Goal: Task Accomplishment & Management: Manage account settings

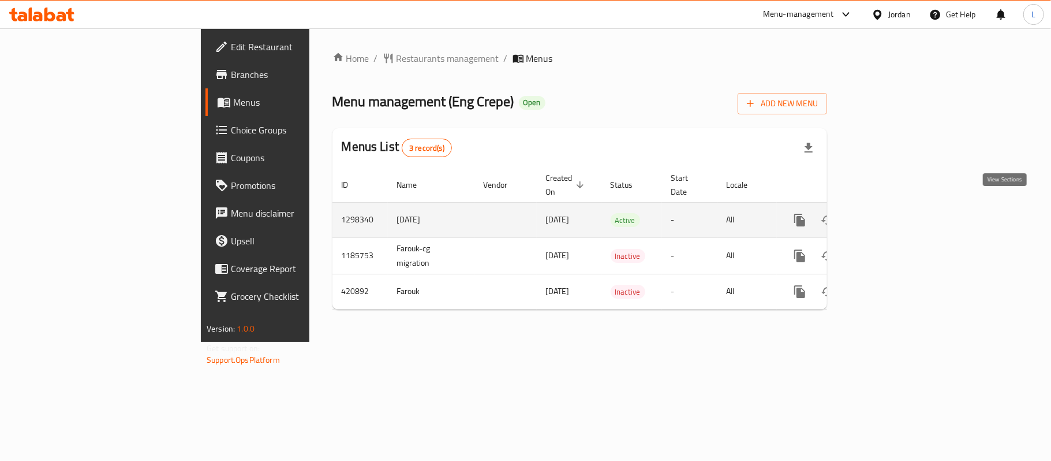
click at [890, 213] on icon "enhanced table" at bounding box center [883, 220] width 14 height 14
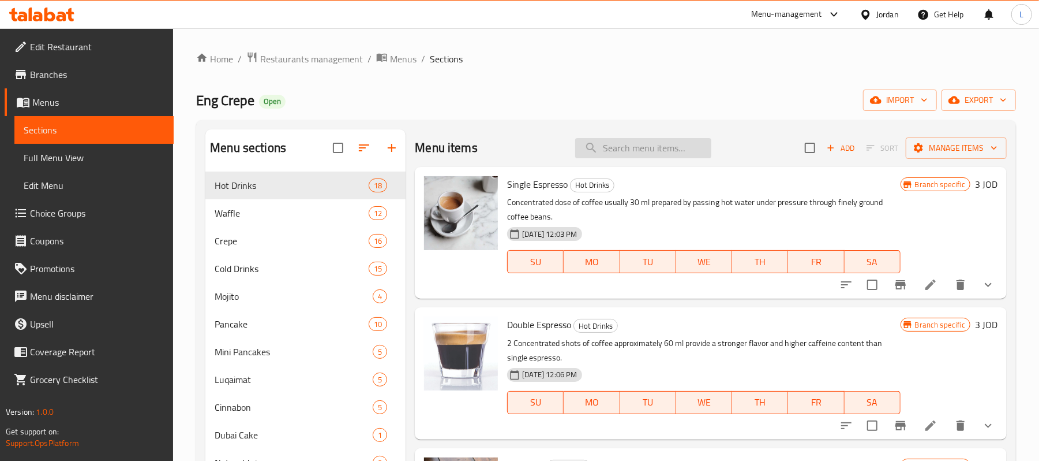
click at [617, 143] on input "search" at bounding box center [643, 148] width 136 height 20
paste input "V60"
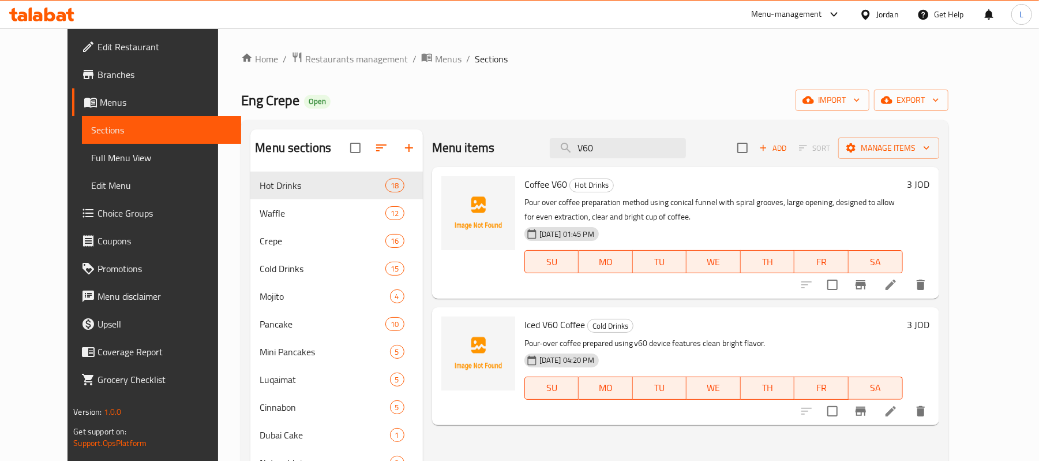
paste input "French Coffee"
drag, startPoint x: 644, startPoint y: 151, endPoint x: 527, endPoint y: 141, distance: 117.5
click at [528, 141] on div "Menu items V60 Add Sort Manage items" at bounding box center [685, 148] width 507 height 38
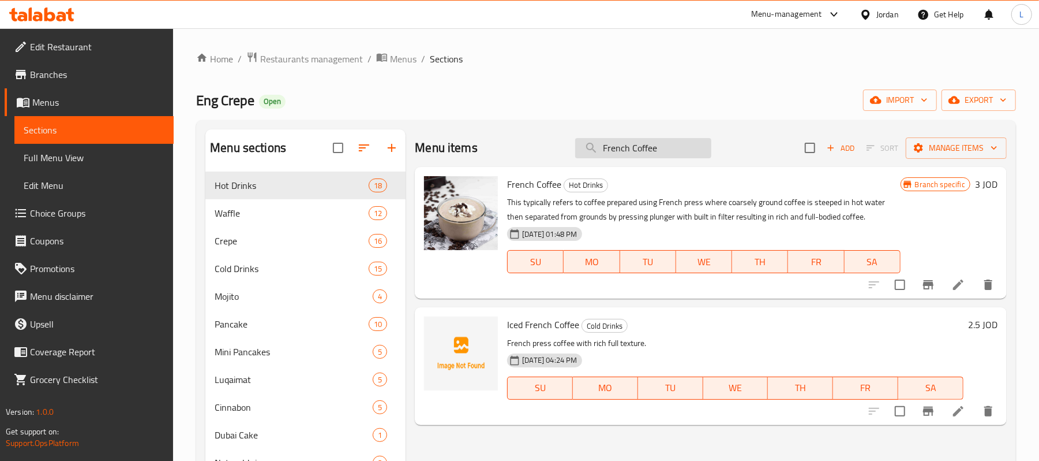
click at [626, 155] on input "French Coffee" at bounding box center [643, 148] width 136 height 20
paste input "موز وحليب وفراولة"
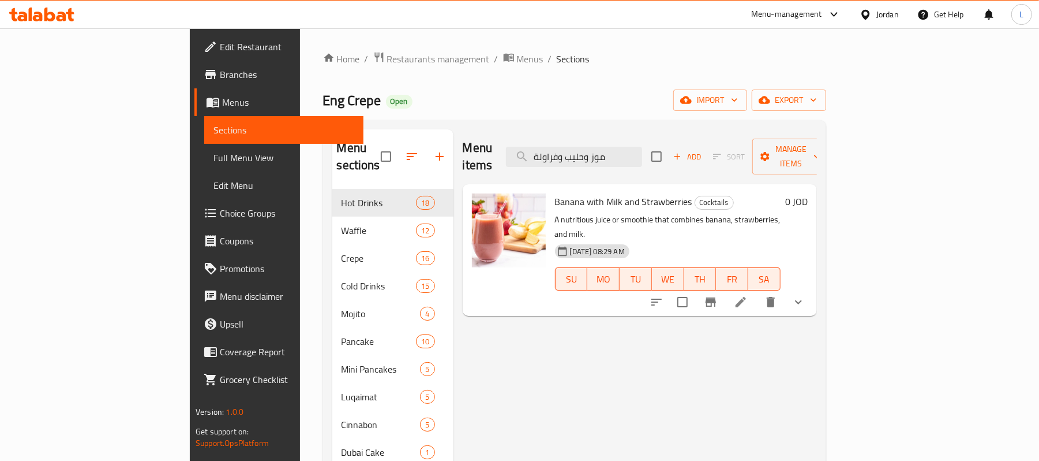
click at [806, 295] on icon "show more" at bounding box center [799, 302] width 14 height 14
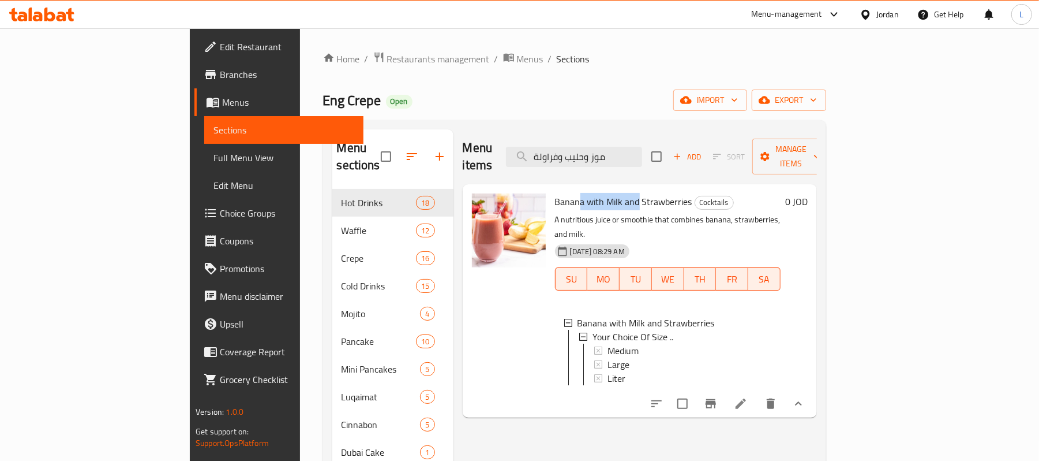
drag, startPoint x: 534, startPoint y: 182, endPoint x: 589, endPoint y: 192, distance: 55.7
click at [589, 193] on span "Banana with Milk and Strawberries" at bounding box center [623, 201] width 137 height 17
drag, startPoint x: 678, startPoint y: 151, endPoint x: 312, endPoint y: 169, distance: 365.8
click at [332, 169] on div "Menu sections Hot Drinks 18 Waffle 12 Crepe 16 Cold Drinks 15 Mojito 4 Pancake …" at bounding box center [574, 369] width 485 height 480
paste input "Boom Boom"
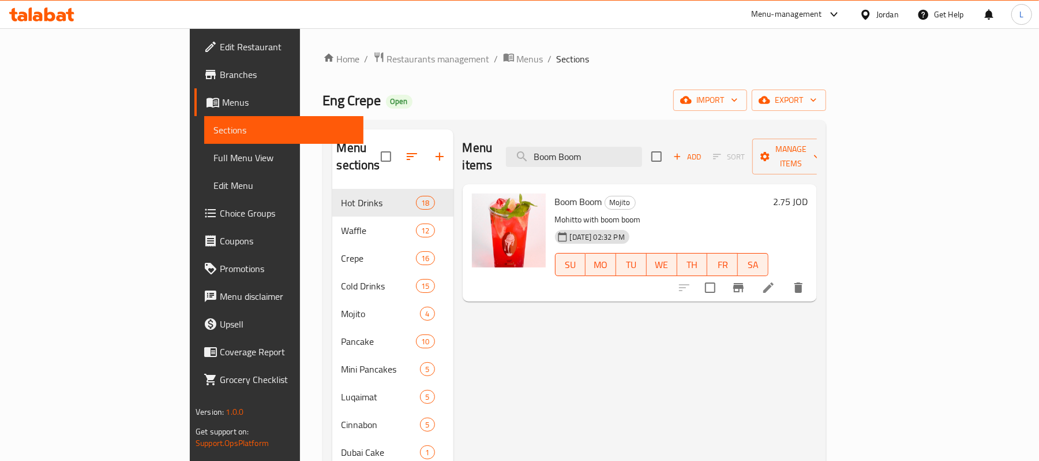
type input "Boom Boom"
click at [785, 278] on li at bounding box center [769, 287] width 32 height 21
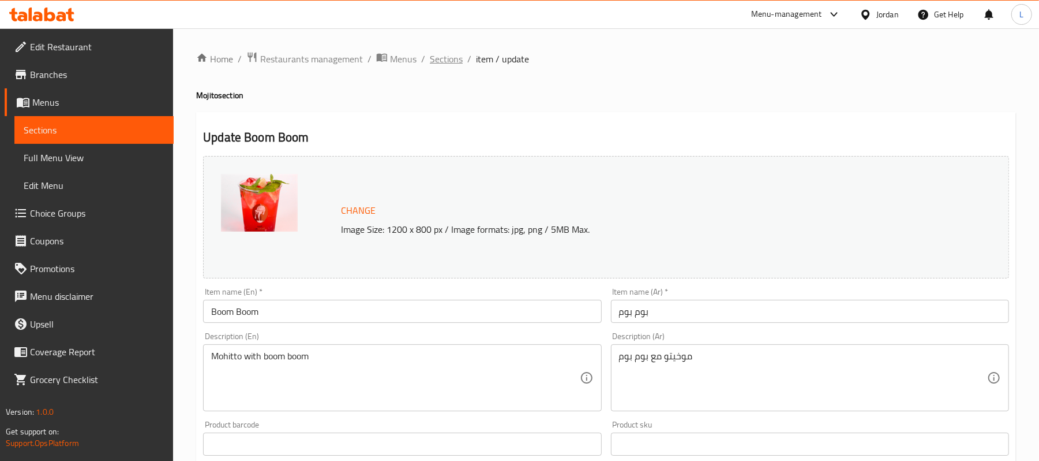
click at [453, 65] on span "Sections" at bounding box center [446, 59] width 33 height 14
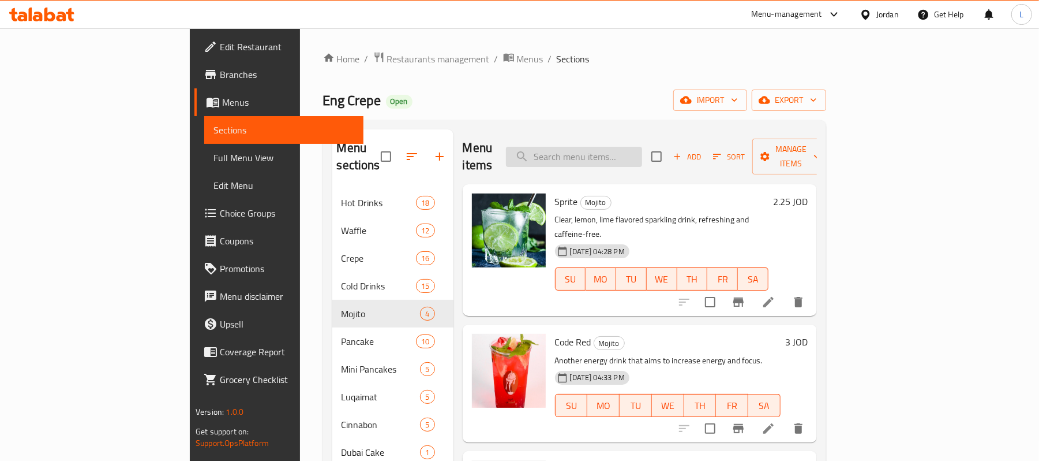
click at [591, 147] on input "search" at bounding box center [574, 157] width 136 height 20
paste input "Boom Boom"
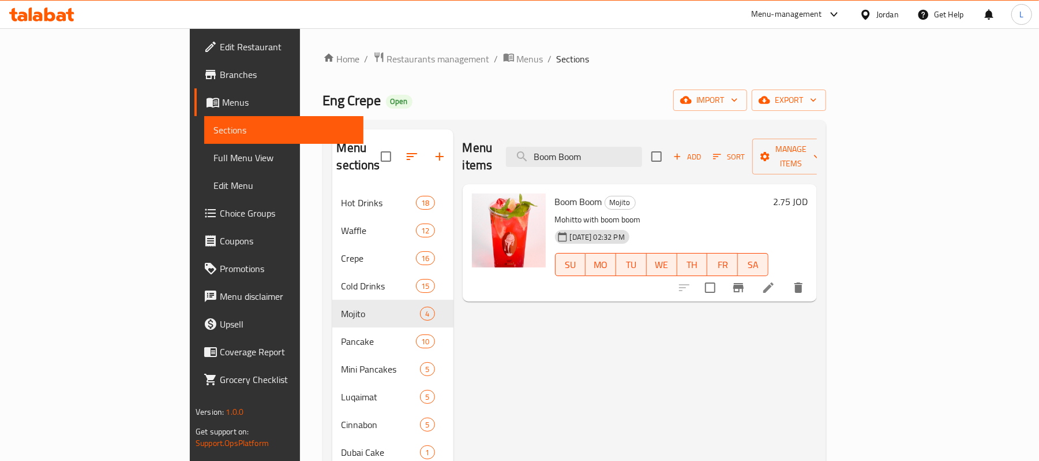
type input "Boom Boom"
click at [785, 277] on li at bounding box center [769, 287] width 32 height 21
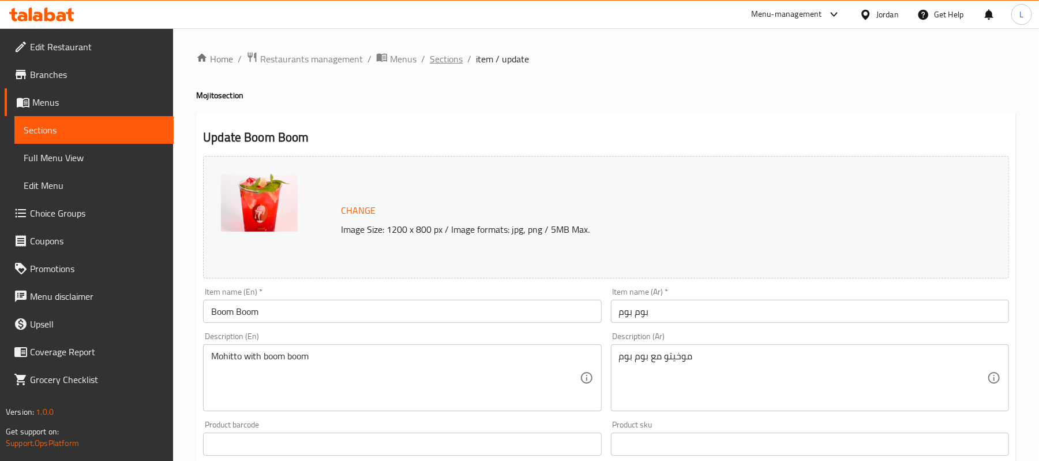
click at [450, 61] on span "Sections" at bounding box center [446, 59] width 33 height 14
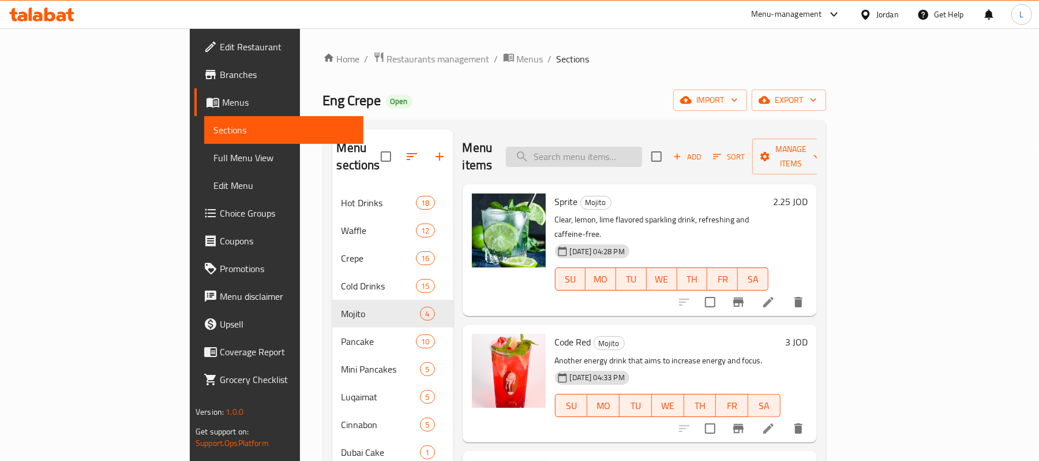
click at [622, 147] on input "search" at bounding box center [574, 157] width 136 height 20
paste input "Boom Boom"
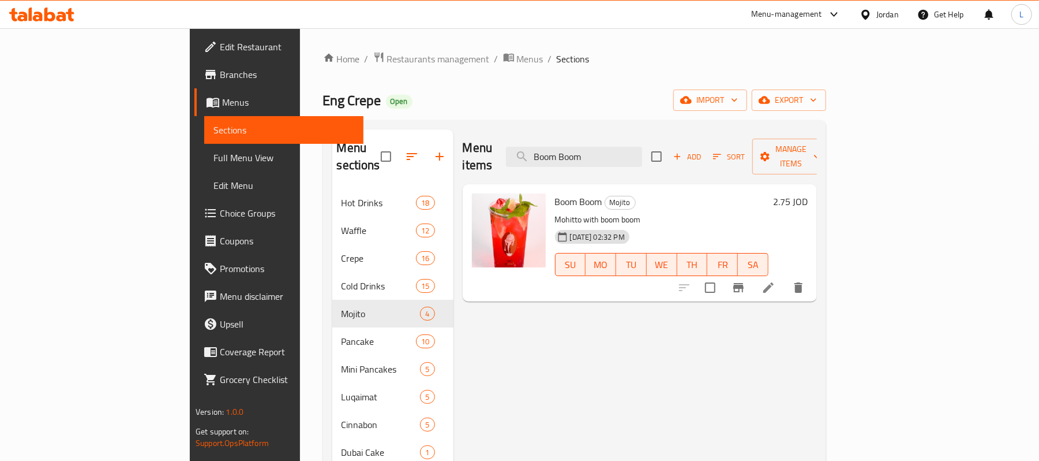
click at [555, 212] on p "Mohitto with boom boom" at bounding box center [662, 219] width 214 height 14
drag, startPoint x: 507, startPoint y: 188, endPoint x: 599, endPoint y: 208, distance: 94.0
click at [599, 208] on div "Boom Boom Mojito Mohitto with boom boom [DATE] 02:32 PM SU MO TU WE TH FR SA" at bounding box center [662, 243] width 223 height 108
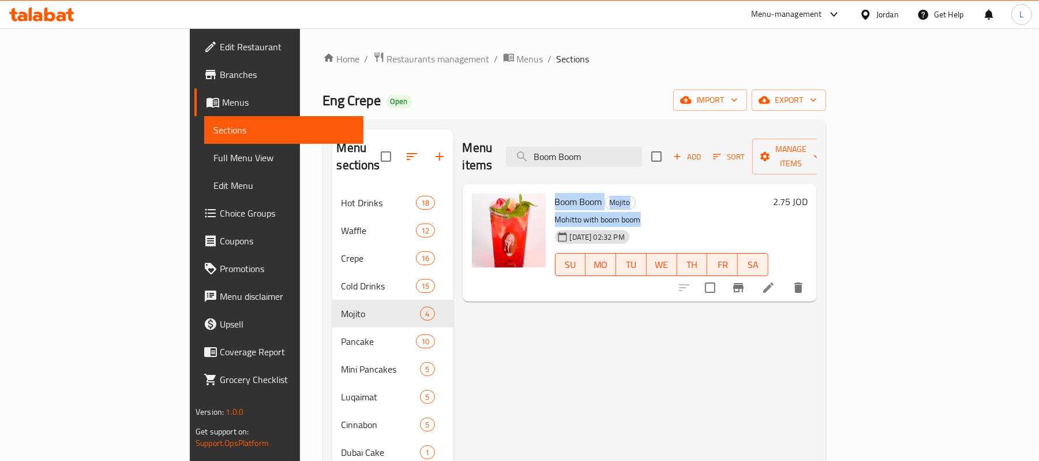
copy div "Boom Boom Mojito Mohitto with boom boom"
click at [633, 349] on div "Menu items Boom Boom Add Sort Manage items Boom Boom Mojito Mohitto with boom b…" at bounding box center [636, 369] width 364 height 480
drag, startPoint x: 667, startPoint y: 144, endPoint x: 478, endPoint y: 137, distance: 188.9
click at [478, 137] on div "Menu items Boom Boom Add Sort Manage items" at bounding box center [640, 156] width 354 height 55
paste input "بينا"
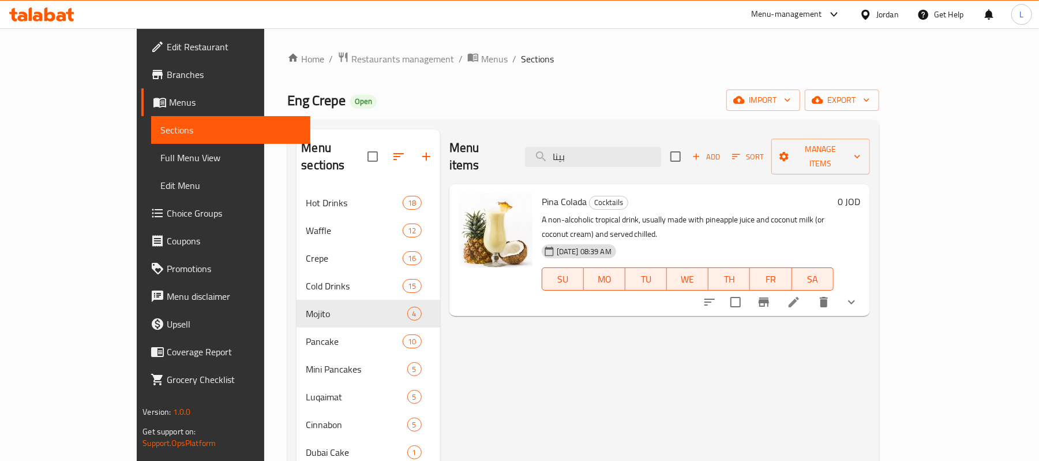
click at [859, 295] on icon "show more" at bounding box center [852, 302] width 14 height 14
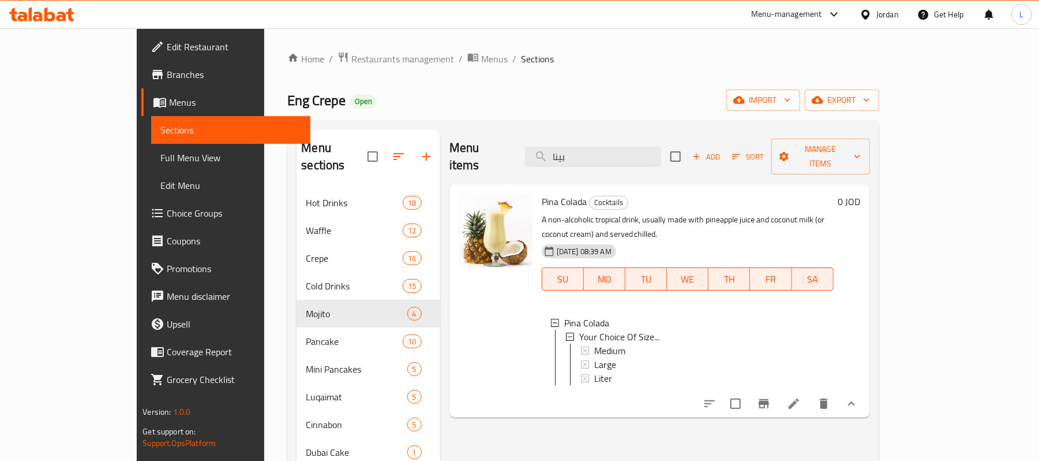
drag, startPoint x: 637, startPoint y: 157, endPoint x: 477, endPoint y: 155, distance: 160.5
click at [485, 151] on div "Menu items بينا Add Sort Manage items" at bounding box center [660, 156] width 421 height 55
paste input "فوكادو"
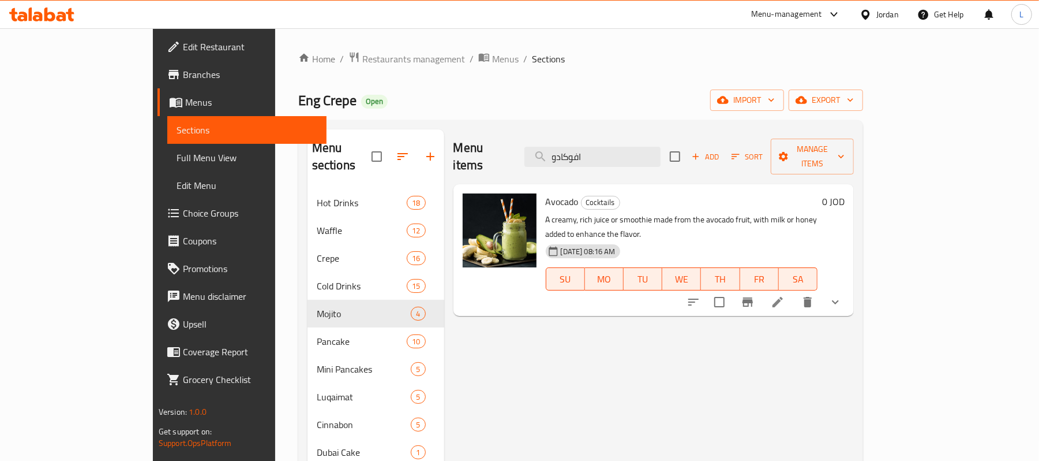
click at [850, 288] on button "show more" at bounding box center [836, 302] width 28 height 28
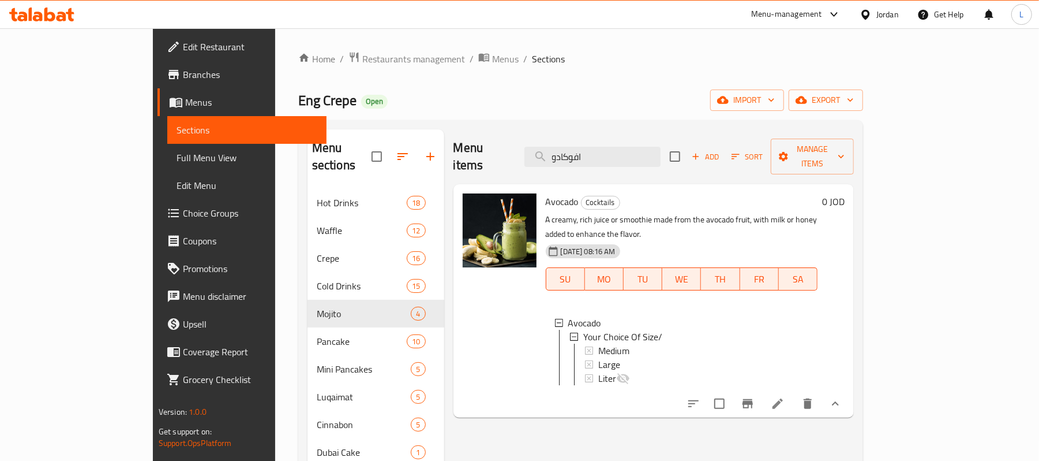
drag, startPoint x: 663, startPoint y: 144, endPoint x: 499, endPoint y: 147, distance: 164.5
click at [503, 147] on div "Menu items افوكادو Add Sort Manage items" at bounding box center [654, 156] width 401 height 55
paste input "موز وحليب وشوكلاتة"
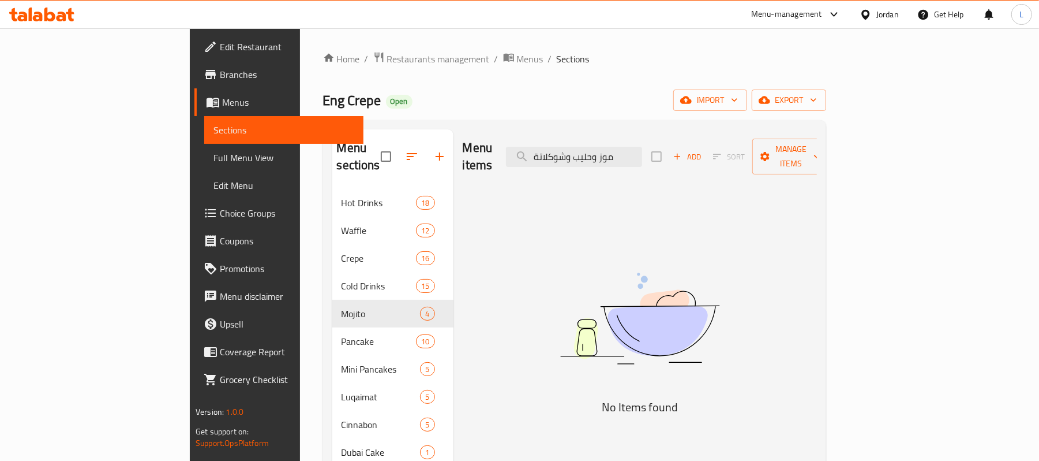
drag, startPoint x: 644, startPoint y: 150, endPoint x: 424, endPoint y: 115, distance: 223.2
click at [463, 134] on div "Menu items موز وحليب وشوكلاتة Add Sort Manage items" at bounding box center [640, 156] width 354 height 55
click at [610, 148] on input "موز وحليب وشوكلاتة" at bounding box center [574, 157] width 136 height 20
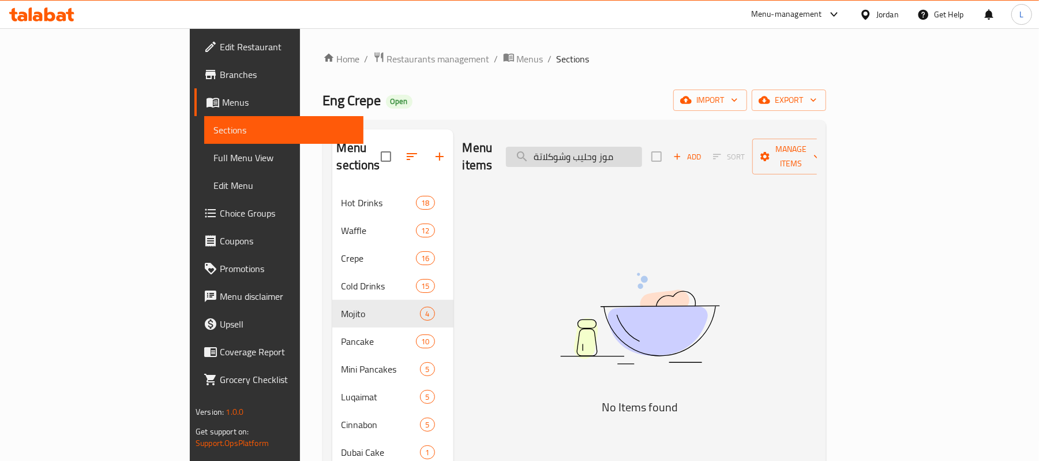
click at [613, 149] on input "موز وحليب وشوكلاتة" at bounding box center [574, 157] width 136 height 20
drag, startPoint x: 605, startPoint y: 145, endPoint x: 645, endPoint y: 151, distance: 40.2
click at [642, 151] on input "موز وحليب وشوكلاتة" at bounding box center [574, 157] width 136 height 20
click at [642, 151] on input "موز وحليب" at bounding box center [574, 157] width 136 height 20
click at [626, 151] on input "موز وحليب" at bounding box center [574, 157] width 136 height 20
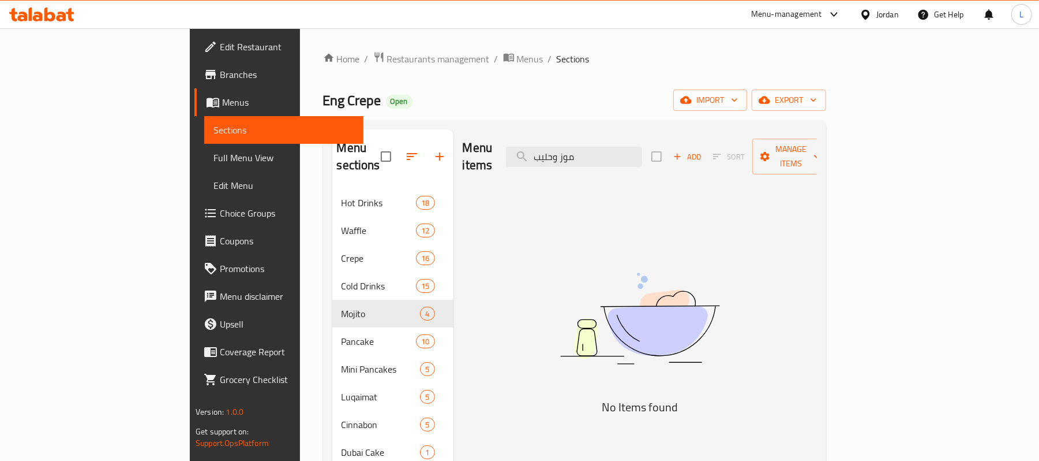
drag, startPoint x: 630, startPoint y: 154, endPoint x: 534, endPoint y: 148, distance: 96.6
click at [534, 148] on div "Menu items موز وحليب Add Sort Manage items" at bounding box center [640, 156] width 354 height 55
click at [594, 151] on input "موز وحليب" at bounding box center [574, 157] width 136 height 20
drag, startPoint x: 603, startPoint y: 149, endPoint x: 626, endPoint y: 148, distance: 23.7
click at [626, 148] on input "موز وحليب" at bounding box center [574, 157] width 136 height 20
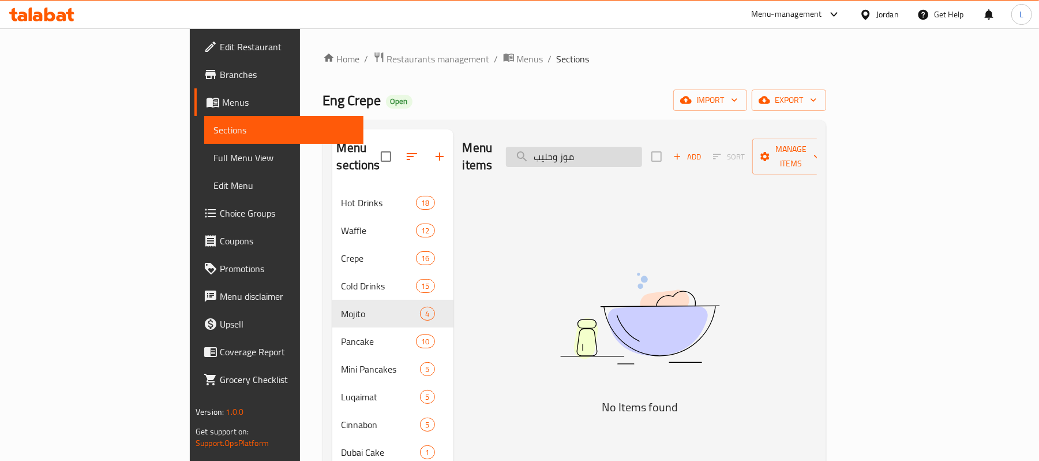
click at [626, 148] on input "موز وحليب" at bounding box center [574, 157] width 136 height 20
drag, startPoint x: 630, startPoint y: 151, endPoint x: 607, endPoint y: 151, distance: 23.1
click at [607, 151] on input "موز وحليب" at bounding box center [574, 157] width 136 height 20
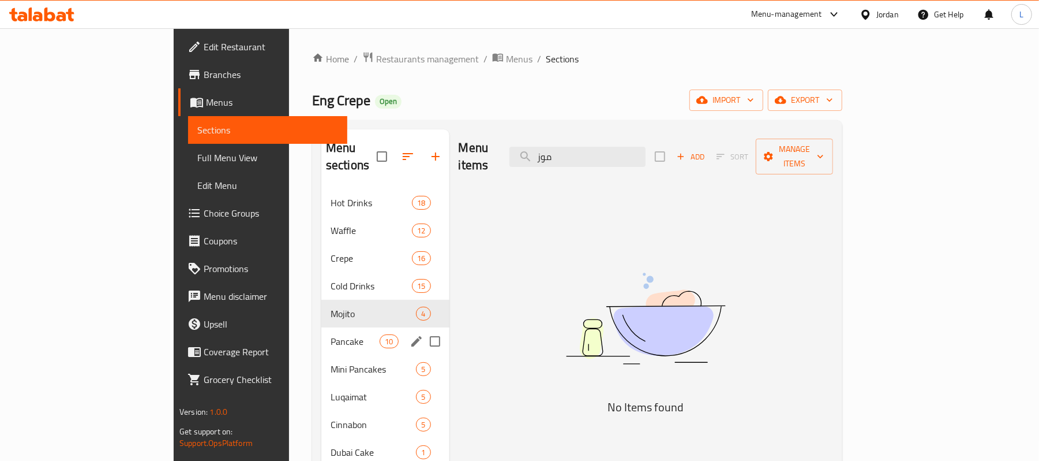
click at [331, 334] on span "Pancake" at bounding box center [355, 341] width 49 height 14
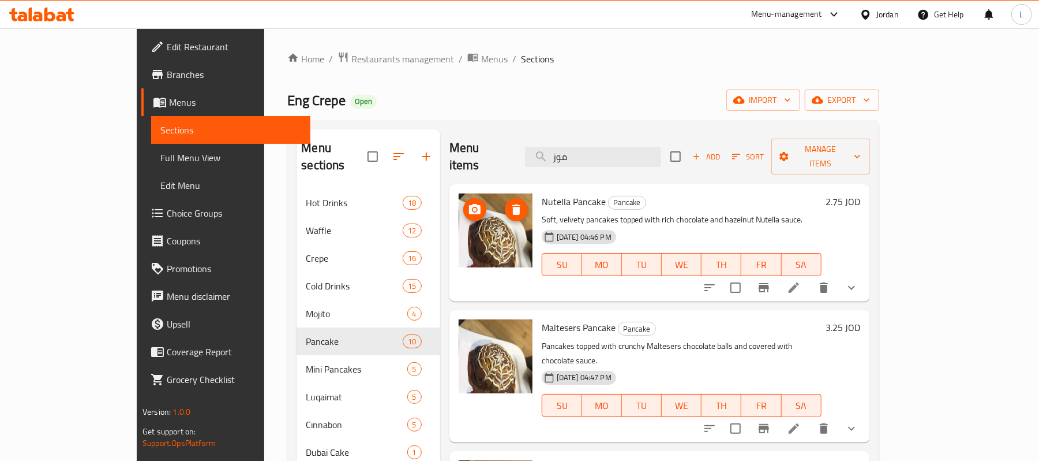
drag, startPoint x: 628, startPoint y: 155, endPoint x: 506, endPoint y: 137, distance: 123.7
click at [526, 145] on div "Menu items موز Add Sort Manage items" at bounding box center [660, 156] width 421 height 55
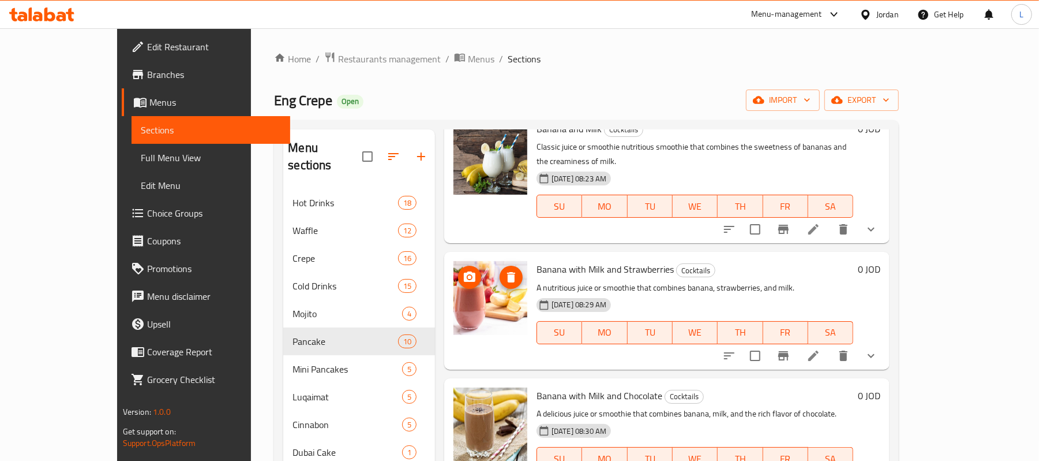
scroll to position [164, 0]
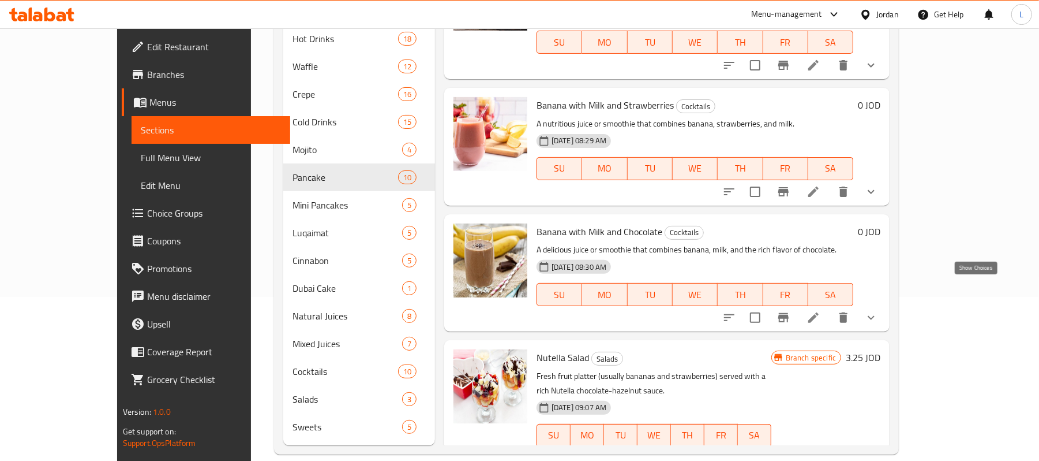
click at [878, 311] on icon "show more" at bounding box center [872, 318] width 14 height 14
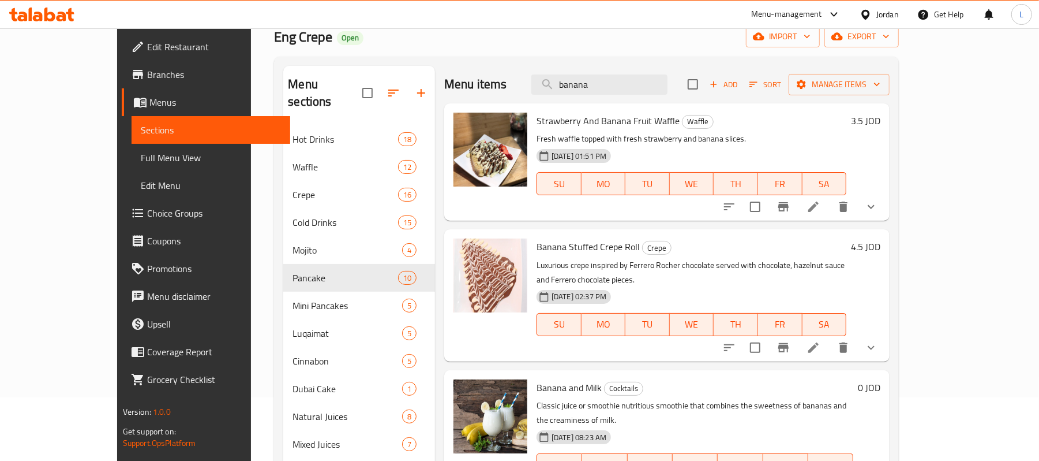
scroll to position [0, 0]
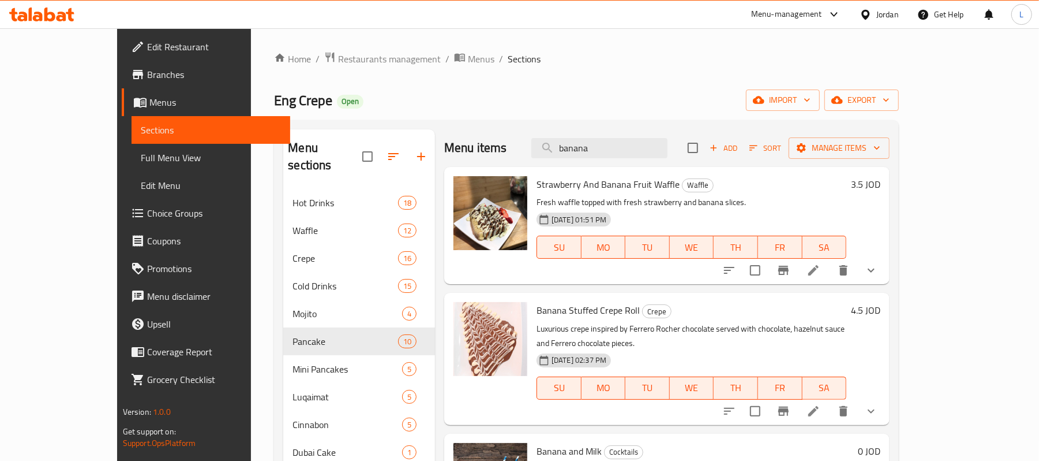
paste input "افوكادو"
drag, startPoint x: 640, startPoint y: 148, endPoint x: 523, endPoint y: 139, distance: 117.5
click at [525, 139] on div "Menu items banana Add Sort Manage items" at bounding box center [667, 148] width 446 height 38
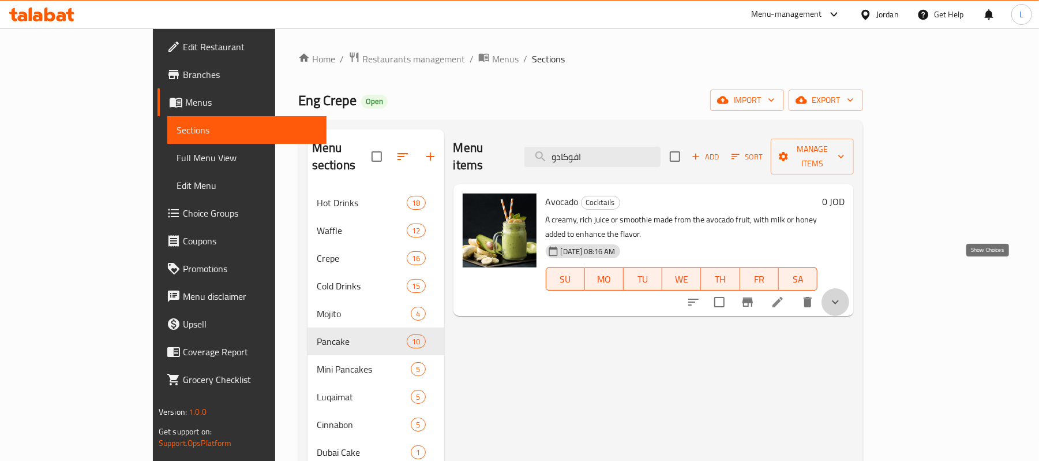
click at [843, 295] on icon "show more" at bounding box center [836, 302] width 14 height 14
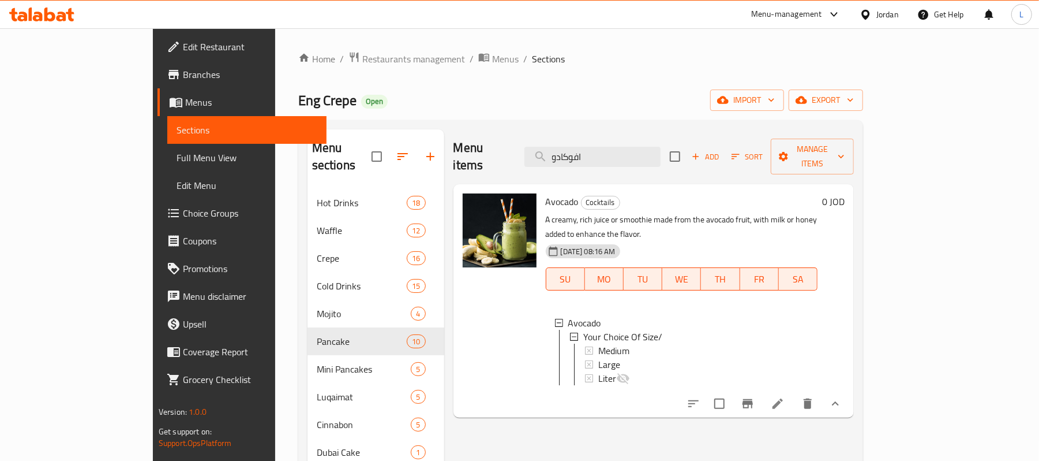
paste input "موز وحليب"
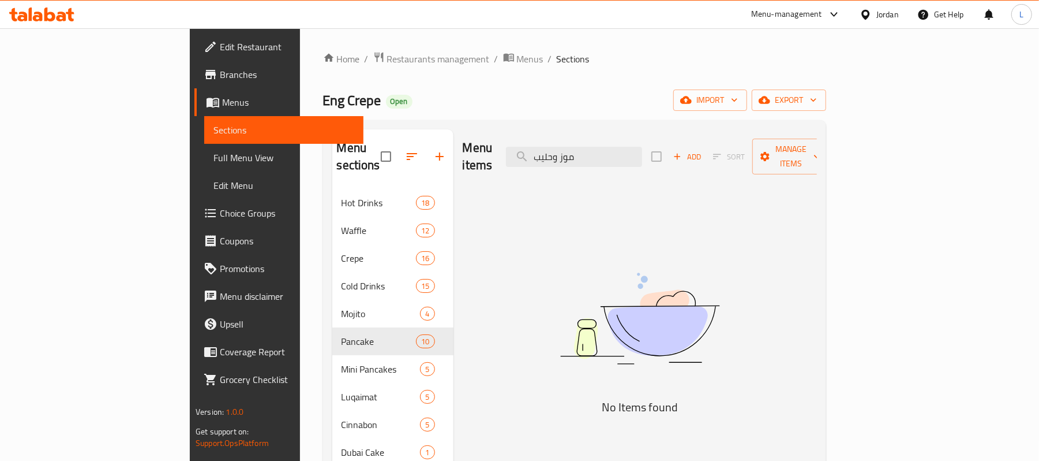
drag, startPoint x: 630, startPoint y: 144, endPoint x: 536, endPoint y: 135, distance: 95.1
click at [536, 135] on div "Menu items موز وحليب Add Sort Manage items" at bounding box center [640, 156] width 354 height 55
click at [612, 149] on input "موز وحليب" at bounding box center [574, 157] width 136 height 20
drag, startPoint x: 608, startPoint y: 148, endPoint x: 630, endPoint y: 151, distance: 22.7
click at [630, 151] on input "موز وحليب" at bounding box center [574, 157] width 136 height 20
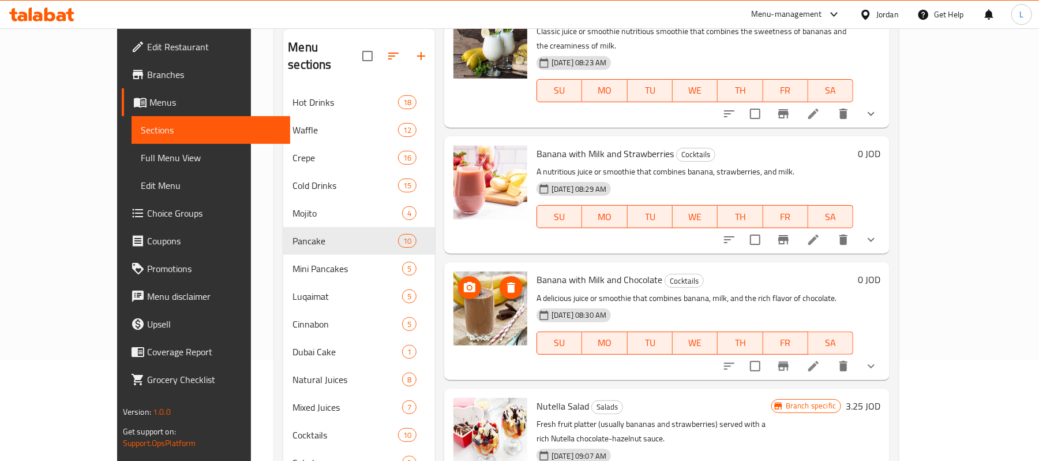
scroll to position [164, 0]
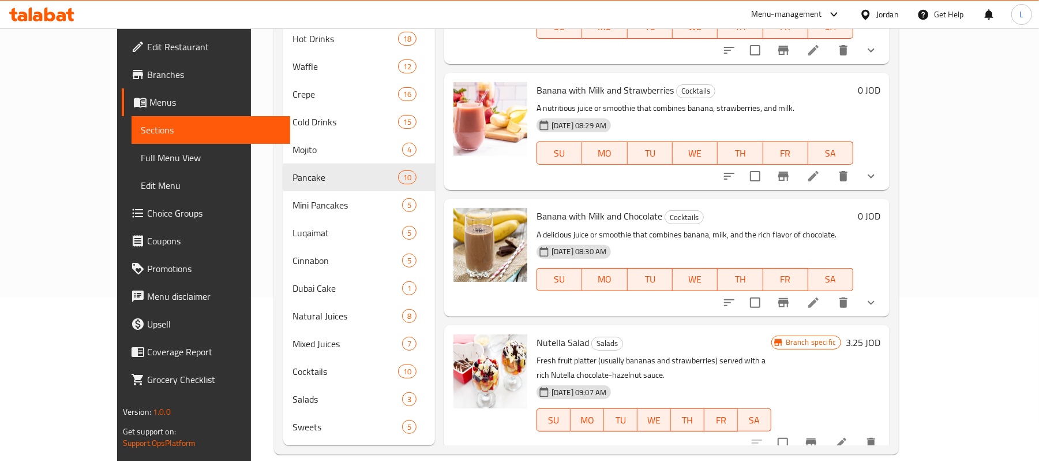
type input "banana"
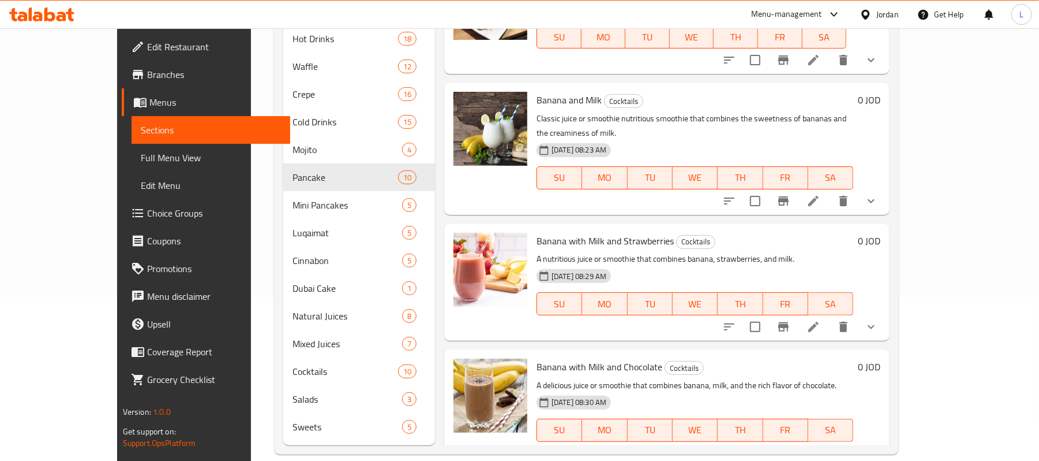
scroll to position [43, 0]
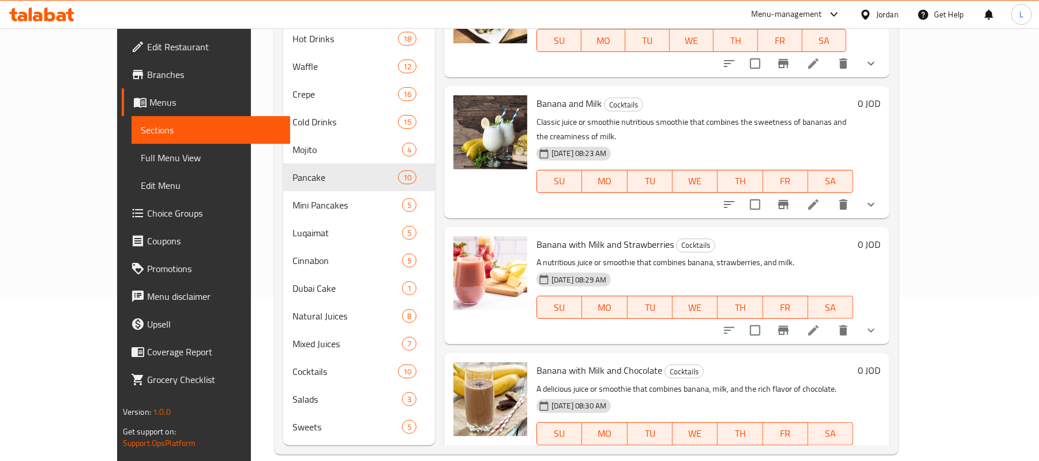
click at [885, 199] on button "show more" at bounding box center [872, 204] width 28 height 28
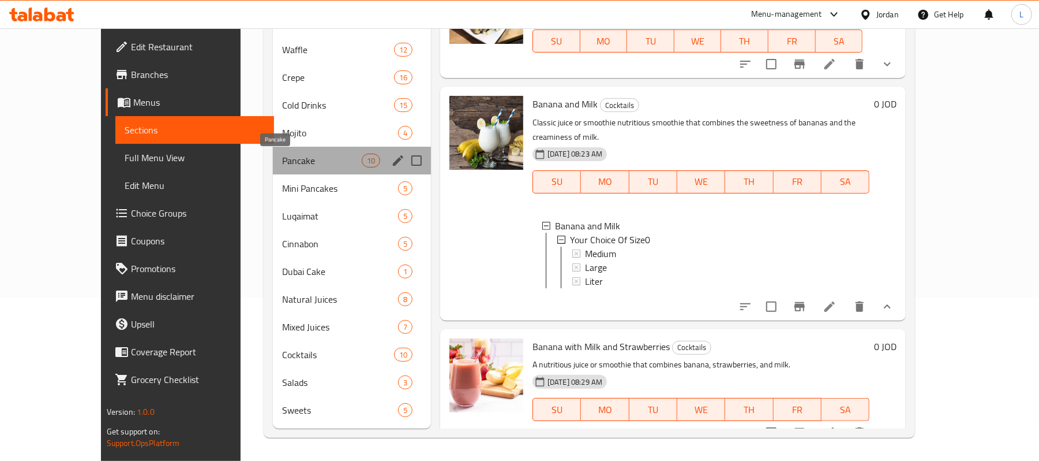
click at [282, 164] on span "Pancake" at bounding box center [322, 161] width 80 height 14
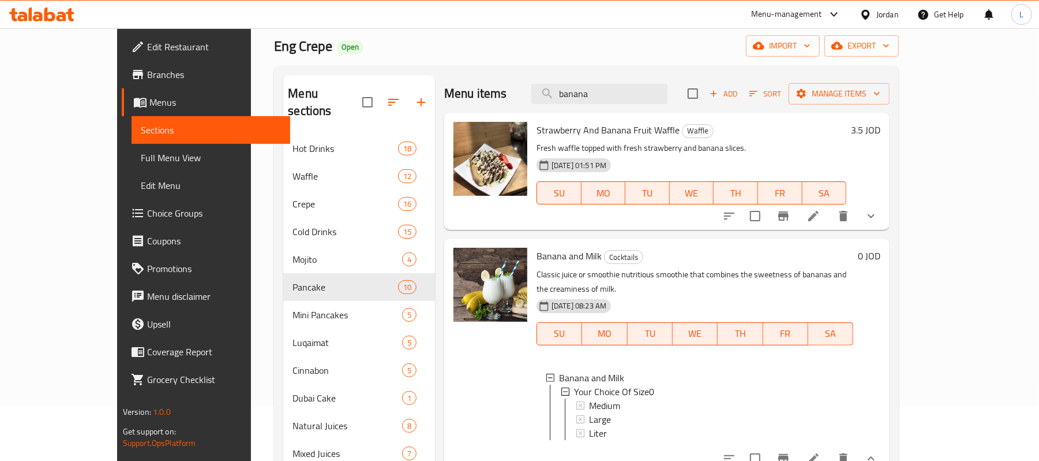
scroll to position [0, 0]
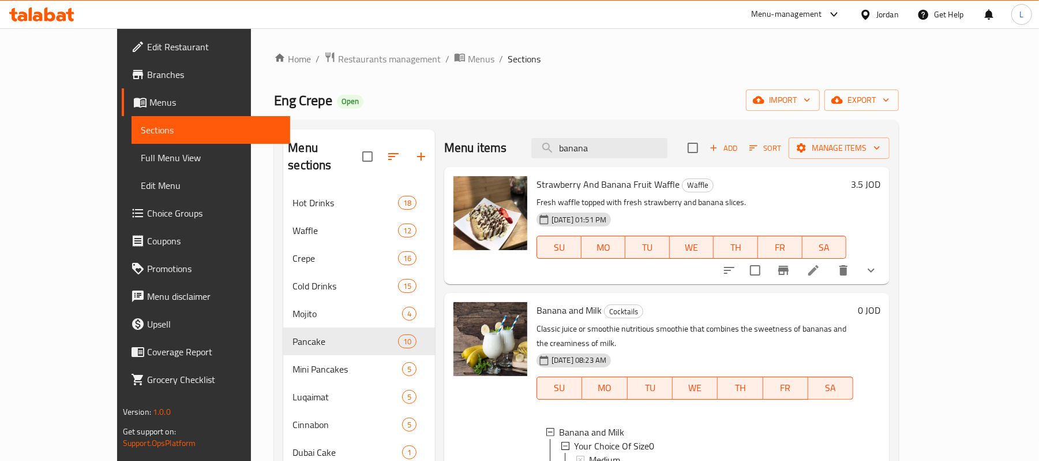
drag, startPoint x: 657, startPoint y: 149, endPoint x: 498, endPoint y: 125, distance: 161.1
click at [527, 137] on div "Menu items banana Add Sort Manage items" at bounding box center [667, 148] width 446 height 38
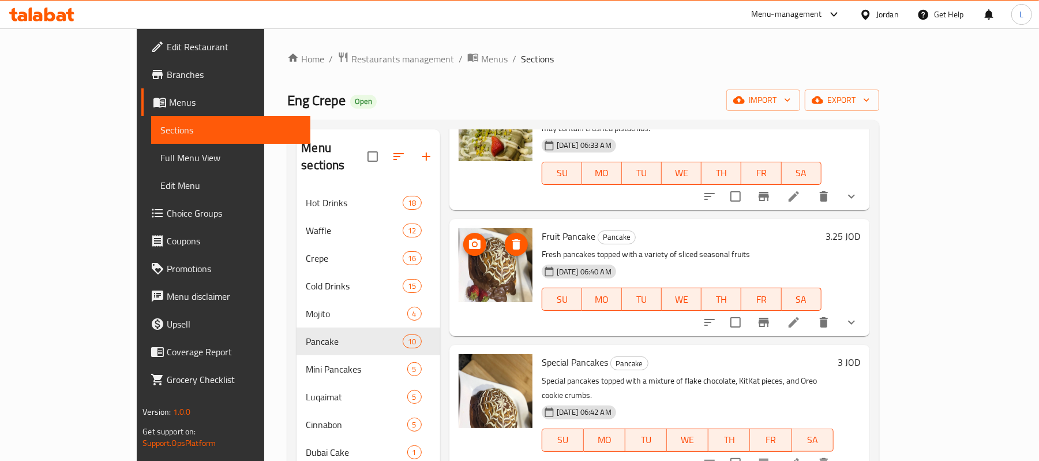
scroll to position [539, 0]
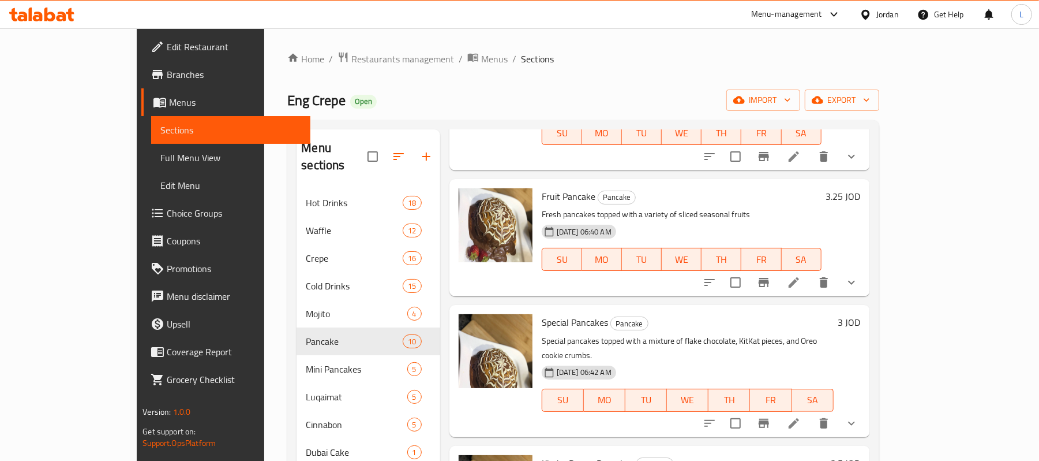
click at [594, 334] on p "Special pancakes topped with a mixture of flake chocolate, KitKat pieces, and O…" at bounding box center [688, 348] width 292 height 29
copy div "Special pancakes topped with a mixture of flake chocolate, KitKat pieces, and O…"
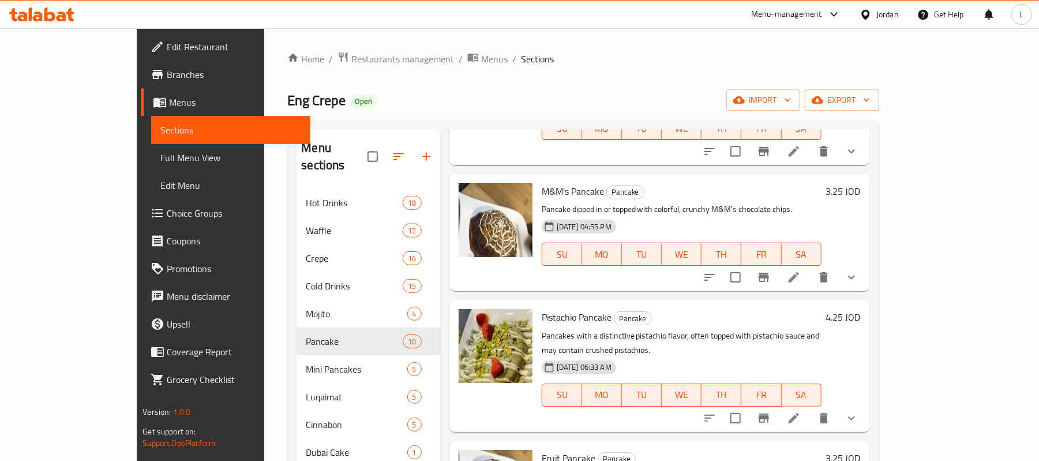
scroll to position [0, 0]
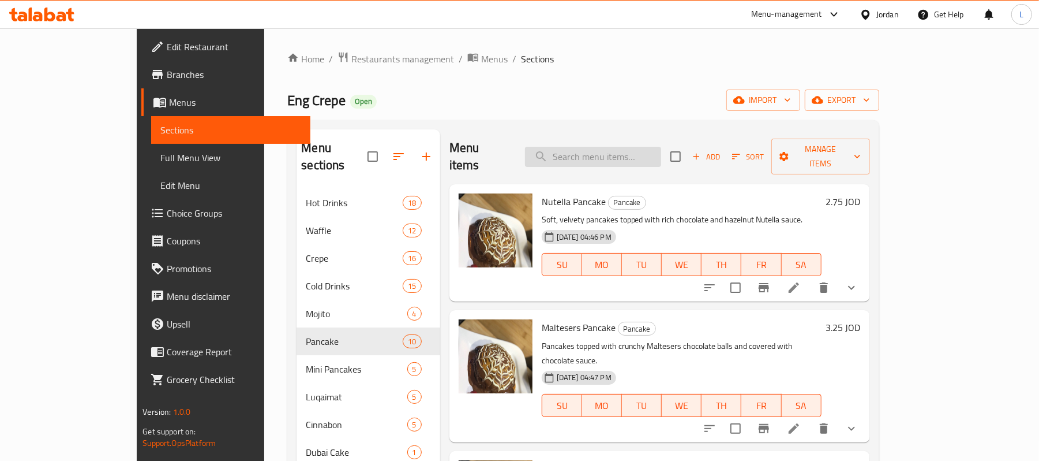
click at [629, 151] on input "search" at bounding box center [593, 157] width 136 height 20
paste input "Ewar Heart"
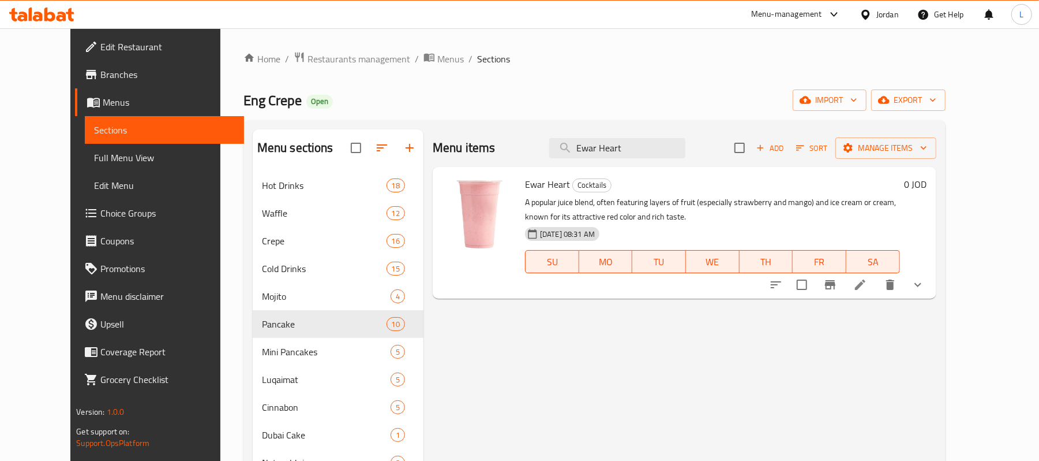
click at [932, 296] on button "show more" at bounding box center [918, 285] width 28 height 28
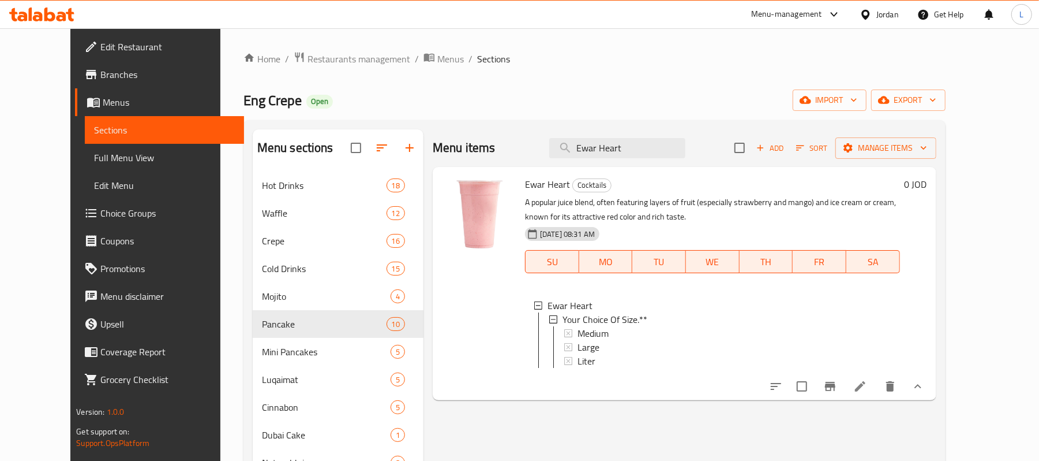
drag, startPoint x: 611, startPoint y: 211, endPoint x: 627, endPoint y: 225, distance: 20.9
click at [627, 225] on div "Ewar Heart Cocktails A popular juice blend, often featuring layers of fruit (es…" at bounding box center [713, 283] width 384 height 224
drag, startPoint x: 657, startPoint y: 146, endPoint x: 517, endPoint y: 144, distance: 139.7
click at [519, 144] on div "Menu items Ewar Heart Add Sort Manage items" at bounding box center [685, 148] width 504 height 38
paste input "ميلك شيك كندر"
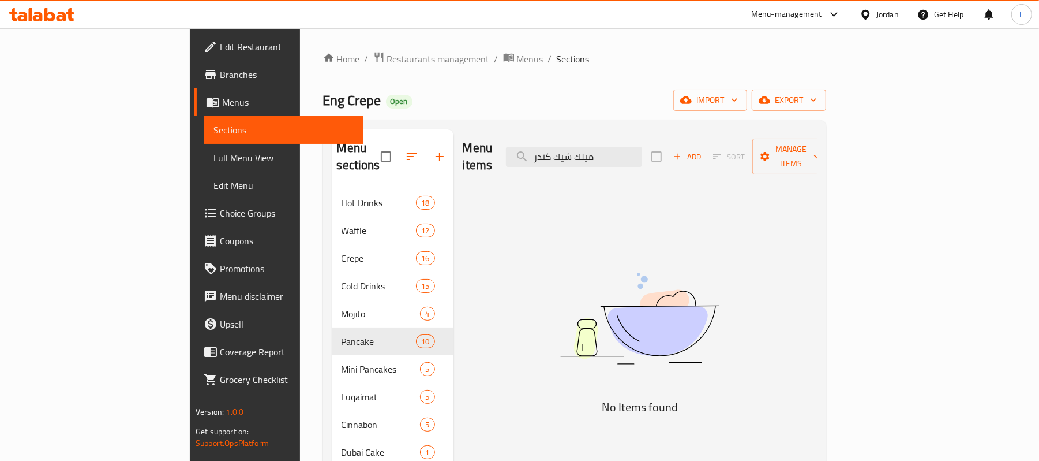
drag, startPoint x: 622, startPoint y: 151, endPoint x: 563, endPoint y: 139, distance: 59.7
click at [571, 143] on div "Menu items ميلك شيك كندر Add Sort Manage items" at bounding box center [640, 156] width 354 height 55
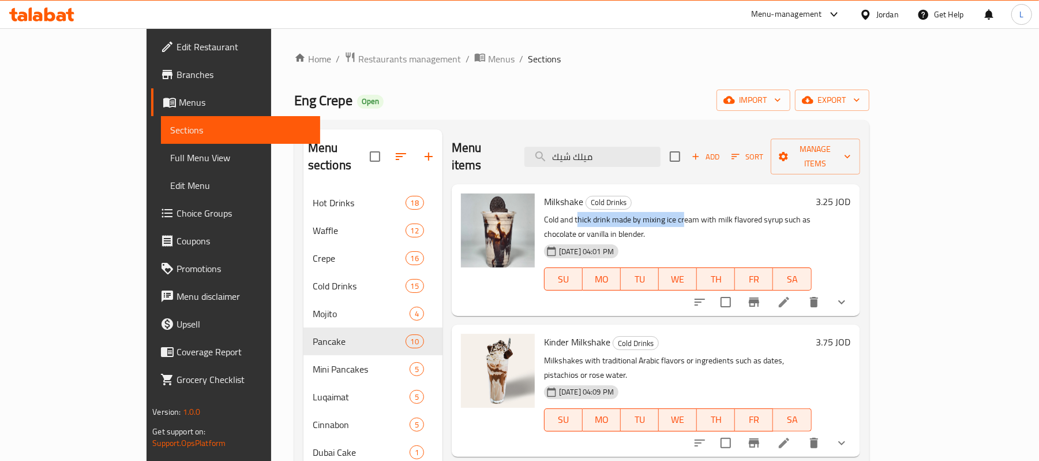
drag, startPoint x: 541, startPoint y: 204, endPoint x: 648, endPoint y: 209, distance: 106.3
click at [648, 212] on p "Cold and thick drink made by mixing ice cream with milk flavored syrup such as …" at bounding box center [678, 226] width 268 height 29
click at [849, 295] on icon "show more" at bounding box center [842, 302] width 14 height 14
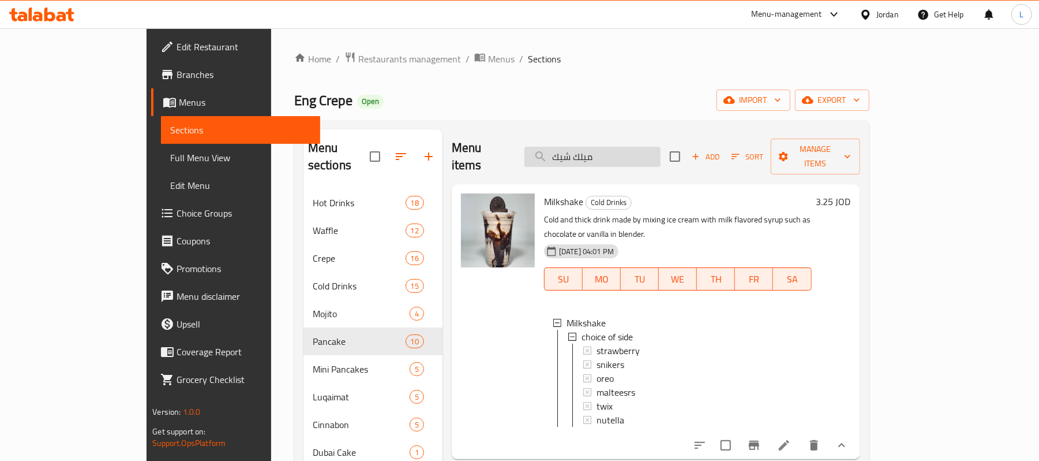
click at [645, 148] on input "ميلك شيك" at bounding box center [593, 157] width 136 height 20
drag, startPoint x: 656, startPoint y: 151, endPoint x: 494, endPoint y: 151, distance: 161.6
click at [513, 151] on div "Menu items ميلك شيك Add Sort Manage items" at bounding box center [656, 156] width 409 height 55
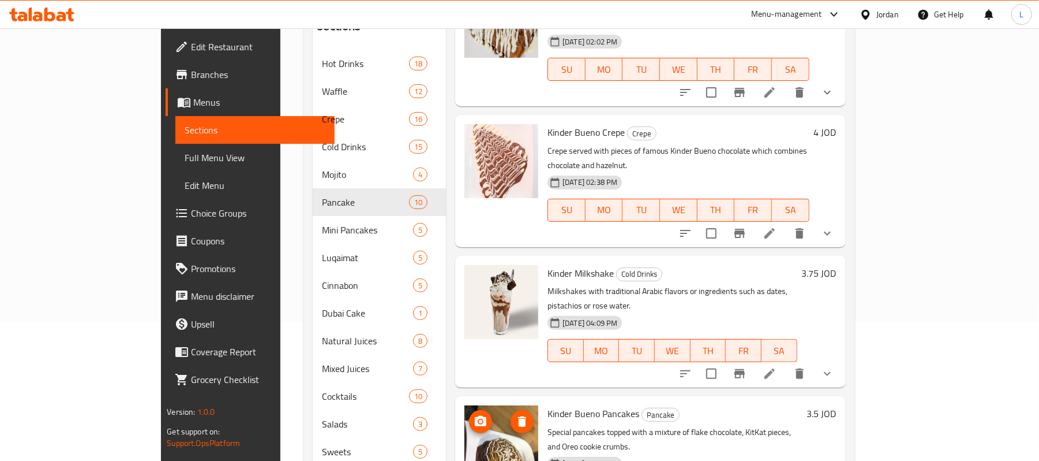
scroll to position [154, 0]
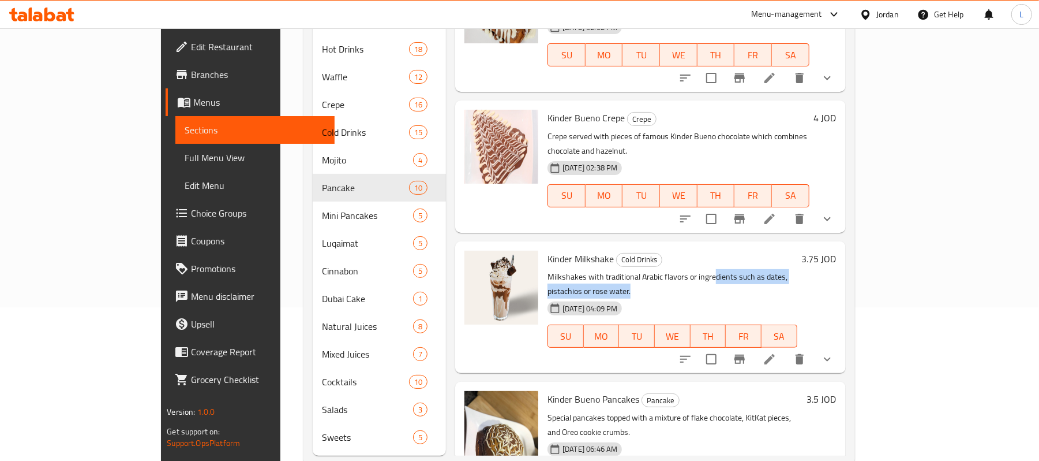
drag, startPoint x: 675, startPoint y: 234, endPoint x: 848, endPoint y: 230, distance: 173.8
click at [797, 270] on p "Milkshakes with traditional Arabic flavors or ingredients such as dates, pistac…" at bounding box center [672, 284] width 249 height 29
click at [842, 345] on button "show more" at bounding box center [828, 359] width 28 height 28
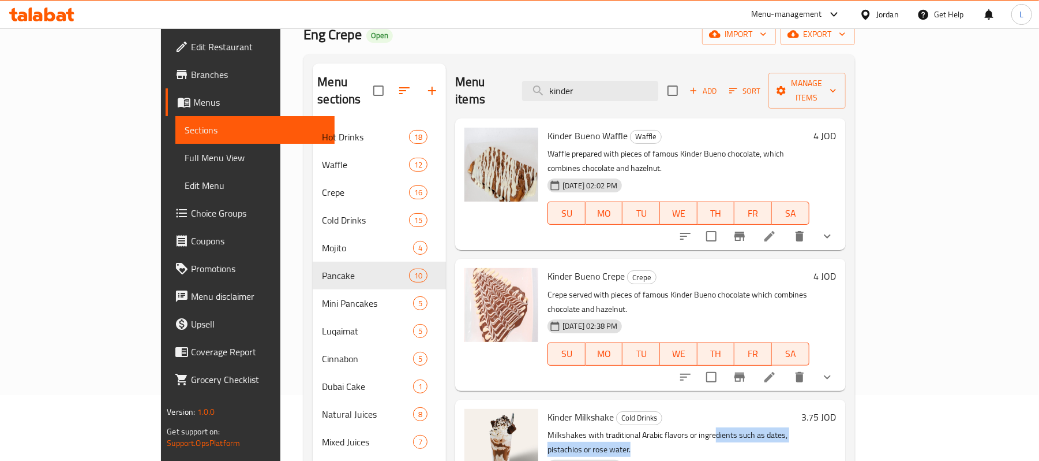
scroll to position [0, 0]
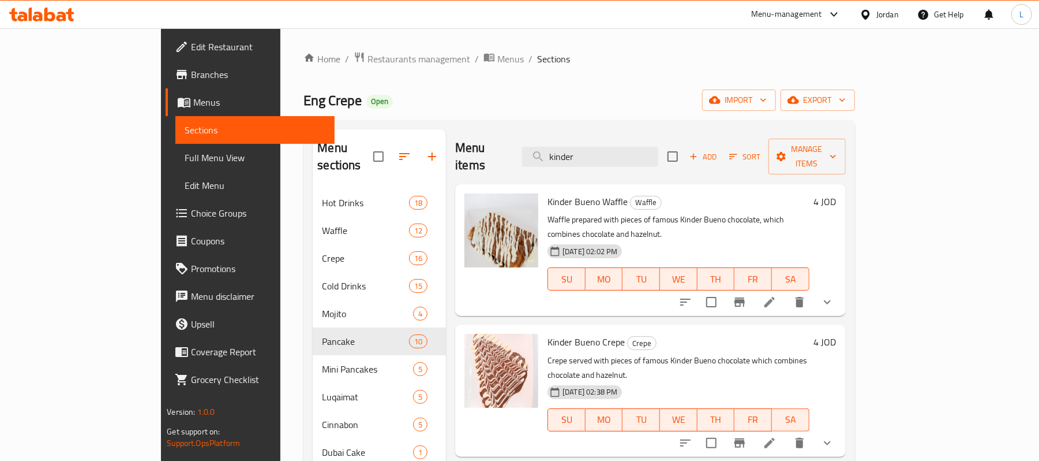
drag, startPoint x: 636, startPoint y: 155, endPoint x: 481, endPoint y: 148, distance: 154.8
click at [483, 148] on div "Menu items kinder Add Sort Manage items" at bounding box center [650, 156] width 390 height 55
paste input "سموثي حليب"
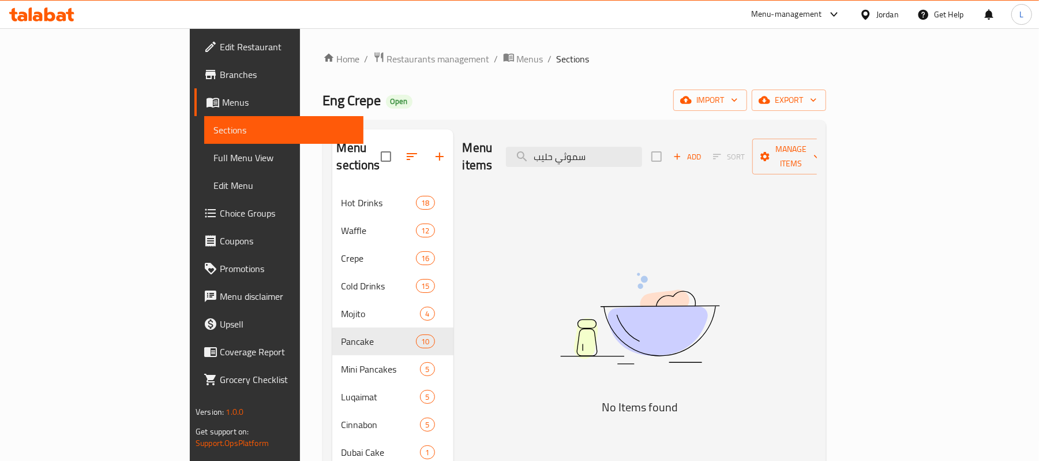
drag, startPoint x: 626, startPoint y: 152, endPoint x: 515, endPoint y: 38, distance: 159.6
click at [553, 143] on div "Menu items سموثي حليب Add Sort Manage items" at bounding box center [640, 156] width 354 height 55
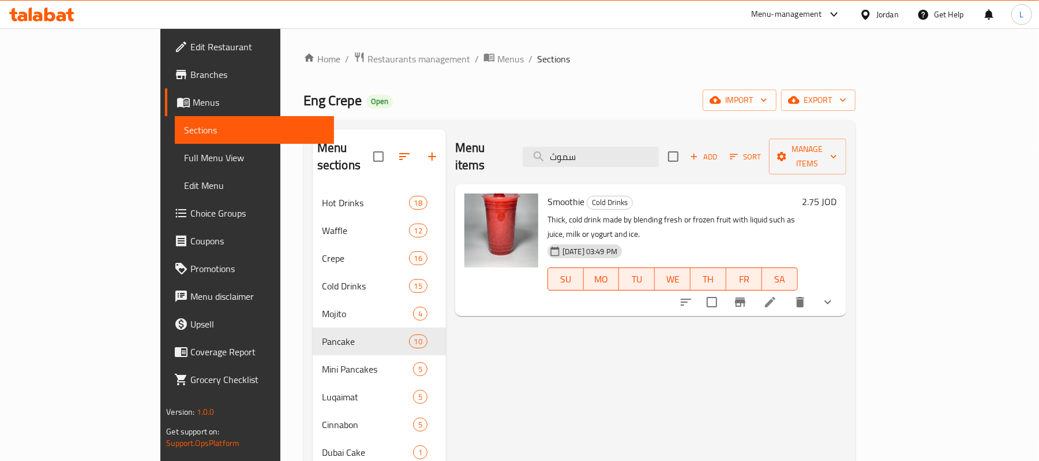
drag, startPoint x: 659, startPoint y: 148, endPoint x: 522, endPoint y: 140, distance: 137.6
click at [522, 140] on div "Menu items سموث Add Sort Manage items" at bounding box center [650, 156] width 391 height 55
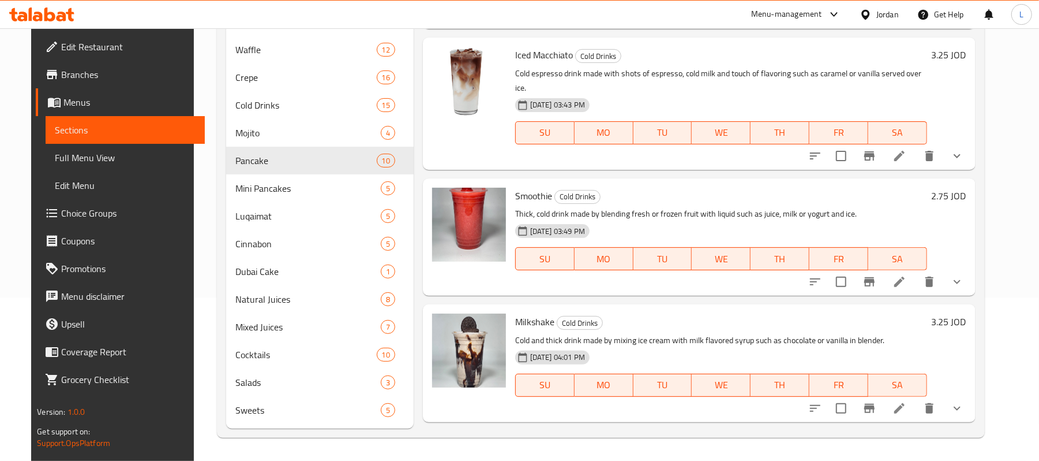
scroll to position [1798, 0]
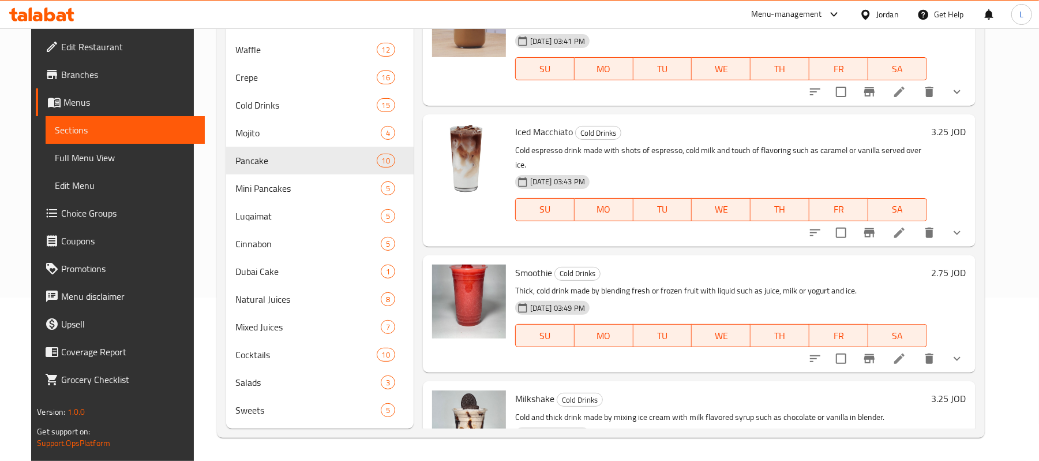
click at [971, 345] on button "show more" at bounding box center [958, 359] width 28 height 28
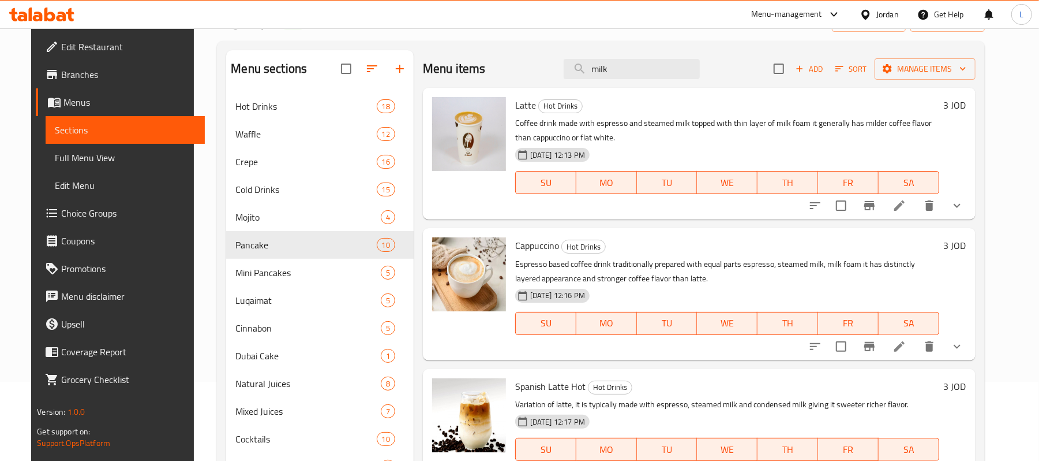
scroll to position [0, 0]
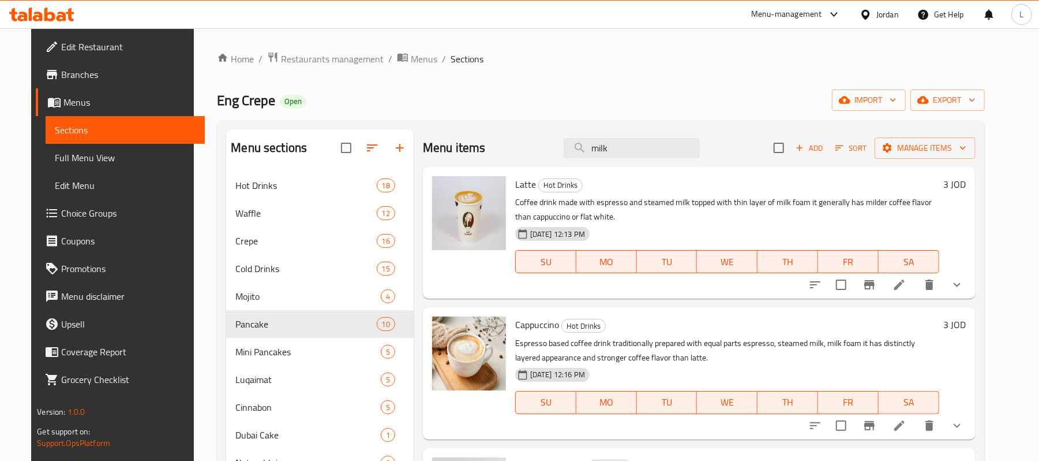
drag, startPoint x: 626, startPoint y: 155, endPoint x: 519, endPoint y: 155, distance: 106.8
click at [525, 155] on div "Menu items milk Add Sort Manage items" at bounding box center [699, 148] width 553 height 38
paste input "حليب"
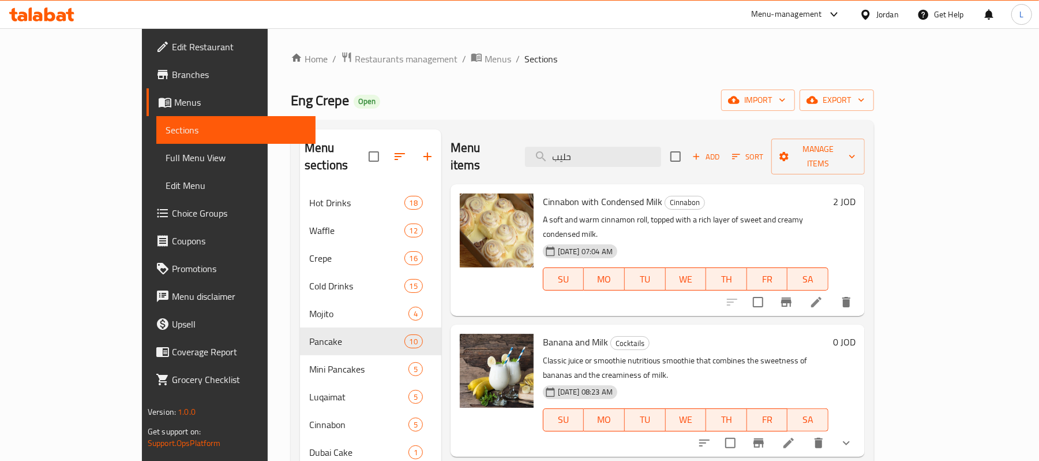
drag, startPoint x: 596, startPoint y: 146, endPoint x: 476, endPoint y: 146, distance: 120.6
click at [477, 146] on div "Menu items حليب Add Sort Manage items" at bounding box center [658, 156] width 414 height 55
paste input "كريب بستاشيو"
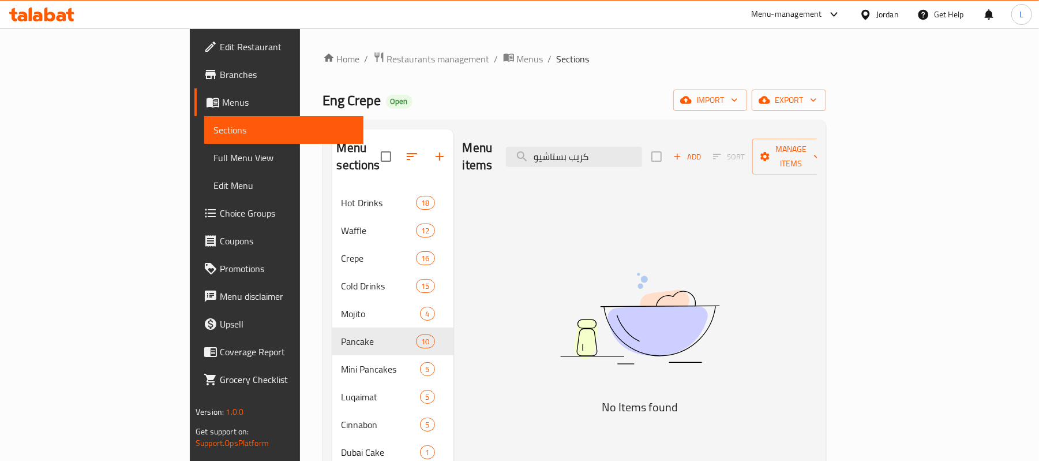
drag, startPoint x: 638, startPoint y: 147, endPoint x: 538, endPoint y: 158, distance: 101.1
click at [541, 158] on div "Menu items كريب بستاشيو Add Sort Manage items" at bounding box center [640, 156] width 354 height 55
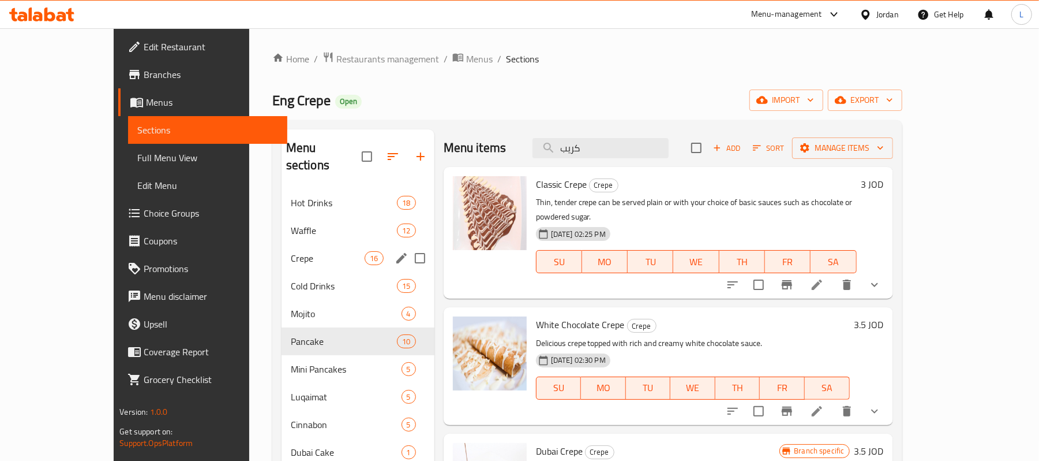
type input "كريب"
click at [291, 251] on span "Crepe" at bounding box center [328, 258] width 74 height 14
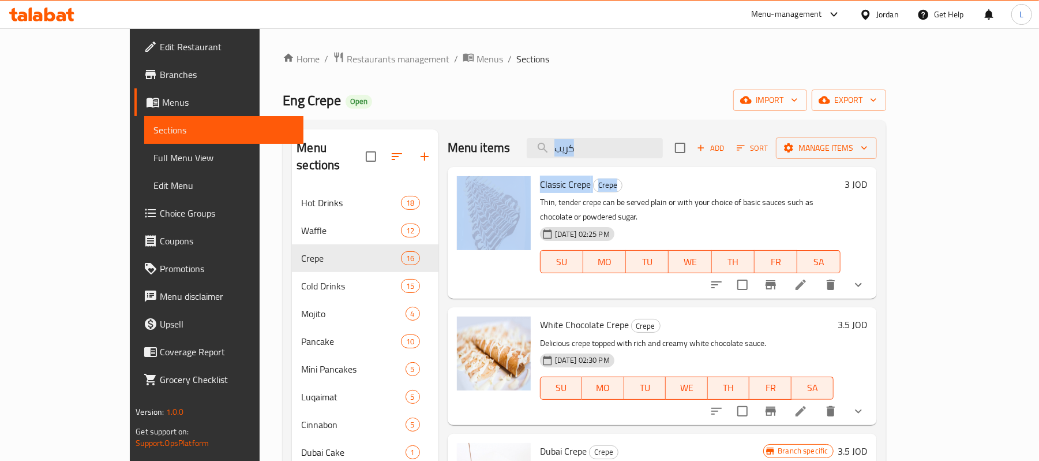
drag, startPoint x: 643, startPoint y: 164, endPoint x: 622, endPoint y: 167, distance: 21.6
click at [619, 169] on div "Menu items كريب Add Sort Manage items Classic Crepe Crepe Thin, tender crepe ca…" at bounding box center [658, 369] width 439 height 480
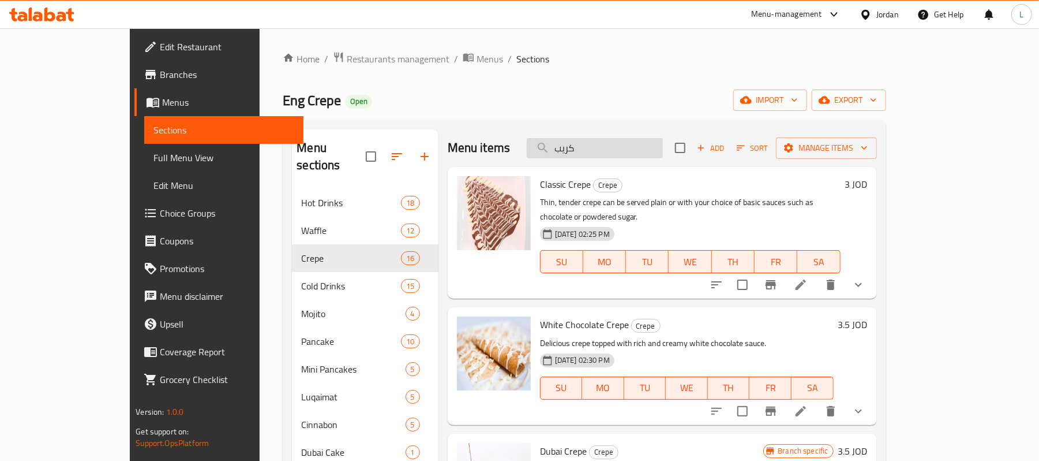
click at [605, 139] on input "كريب" at bounding box center [595, 148] width 136 height 20
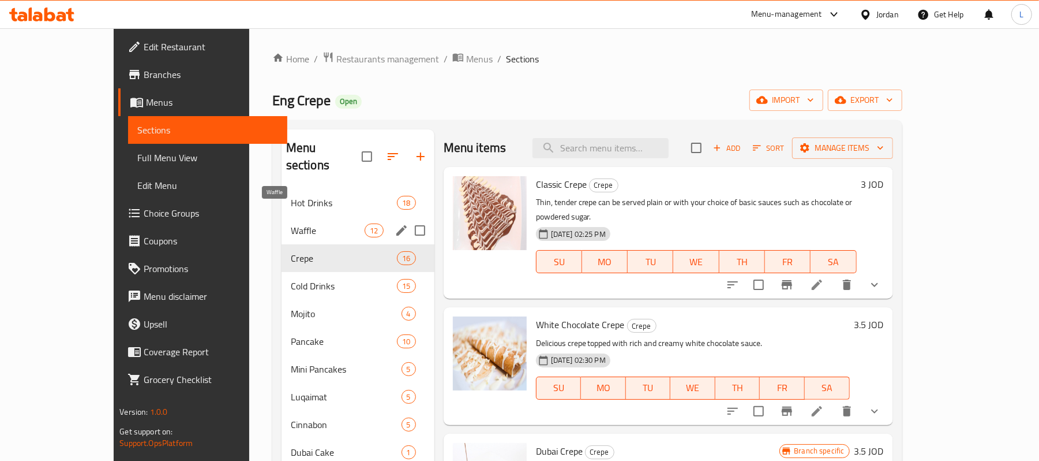
click at [291, 223] on span "Waffle" at bounding box center [328, 230] width 74 height 14
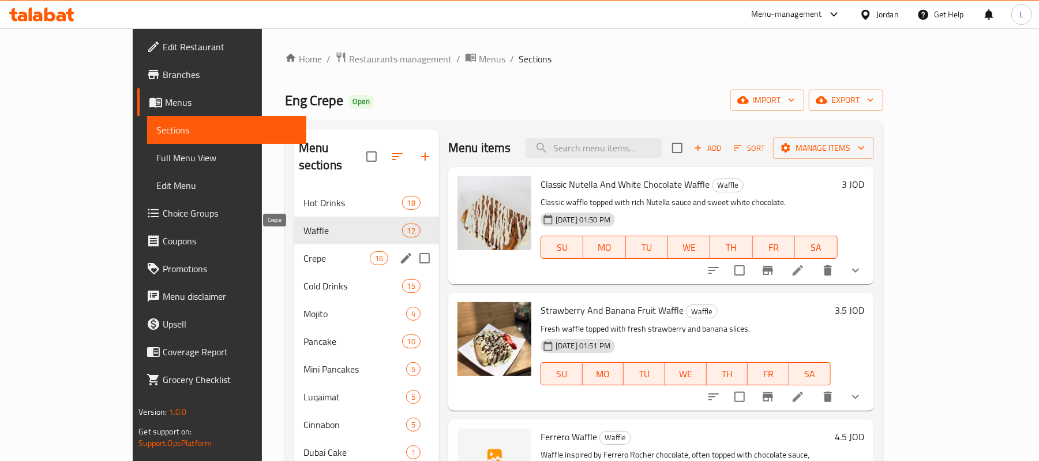
click at [304, 251] on span "Crepe" at bounding box center [337, 258] width 66 height 14
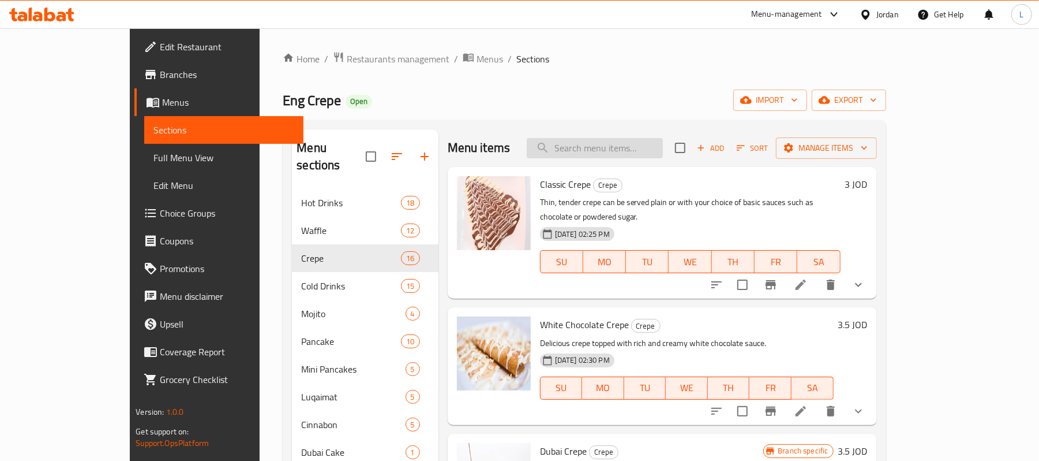
click at [630, 144] on input "search" at bounding box center [595, 148] width 136 height 20
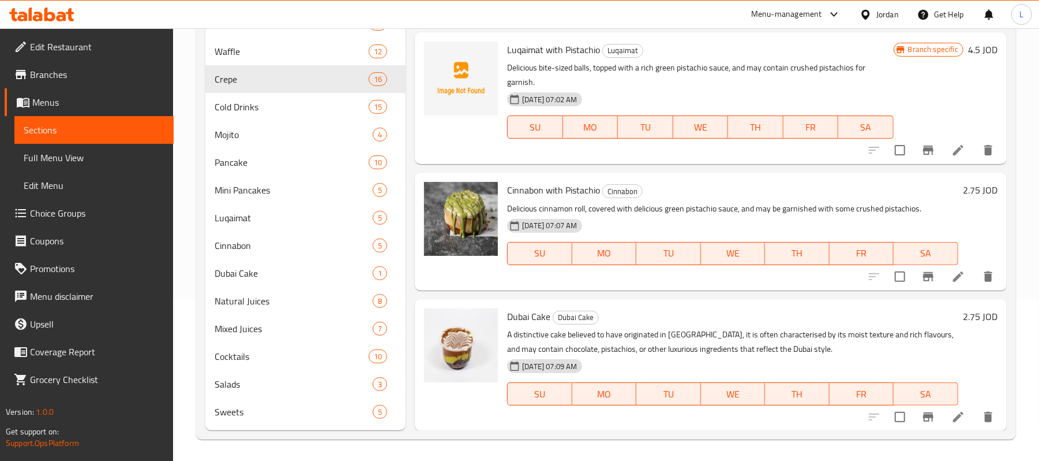
scroll to position [164, 0]
type input "pist"
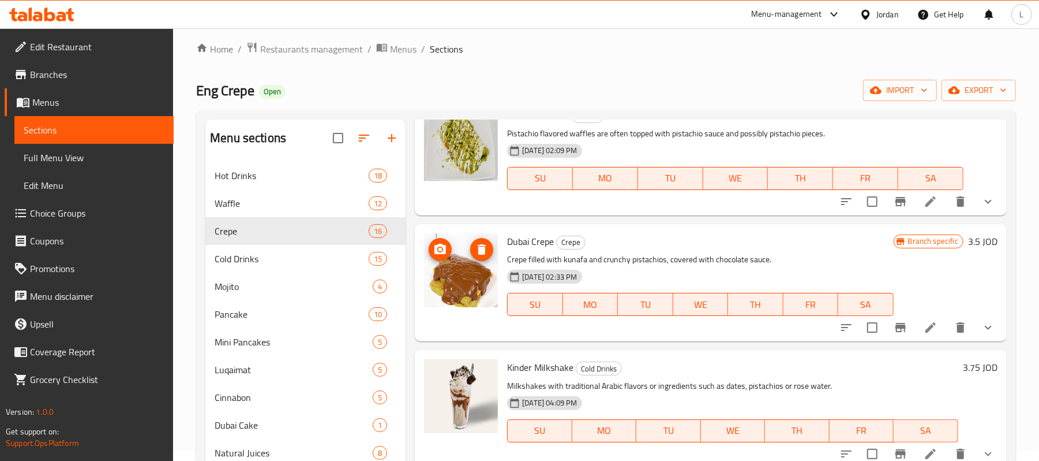
scroll to position [231, 0]
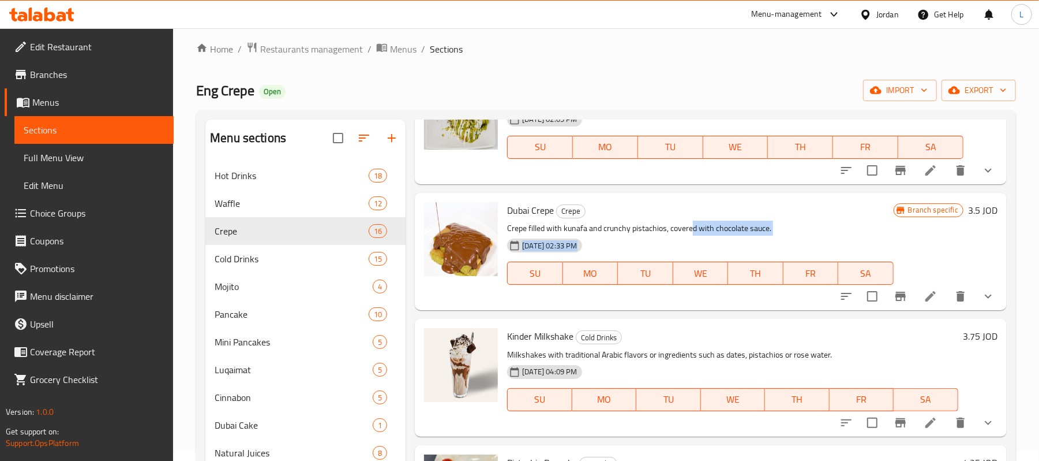
drag, startPoint x: 690, startPoint y: 232, endPoint x: 776, endPoint y: 234, distance: 85.5
click at [776, 234] on div "Dubai Crepe Crepe Crepe filled with kunafa and crunchy pistachios, covered with…" at bounding box center [700, 251] width 395 height 108
click at [691, 232] on p "Crepe filled with kunafa and crunchy pistachios, covered with chocolate sauce." at bounding box center [700, 228] width 386 height 14
click at [985, 297] on icon "show more" at bounding box center [988, 296] width 7 height 4
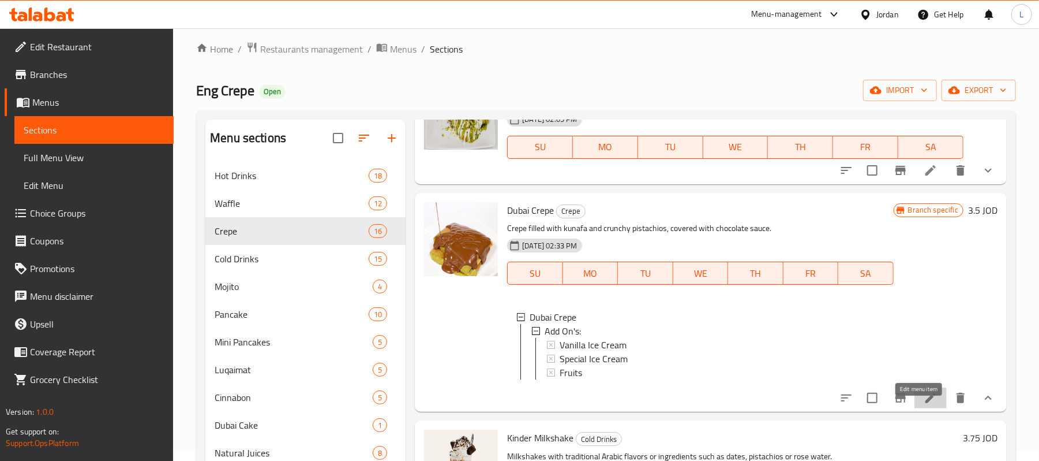
click at [926, 403] on icon at bounding box center [931, 397] width 10 height 10
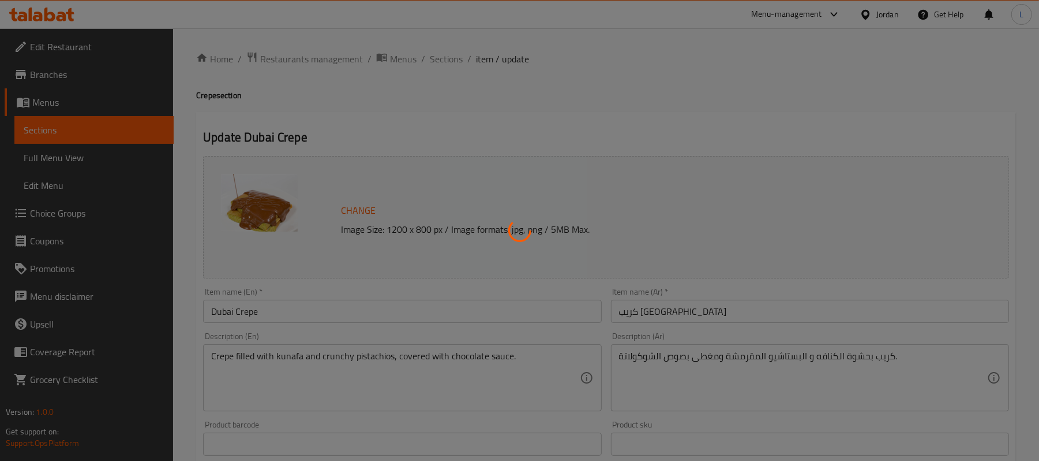
type input "الإضافات:"
type input "0"
type input "3"
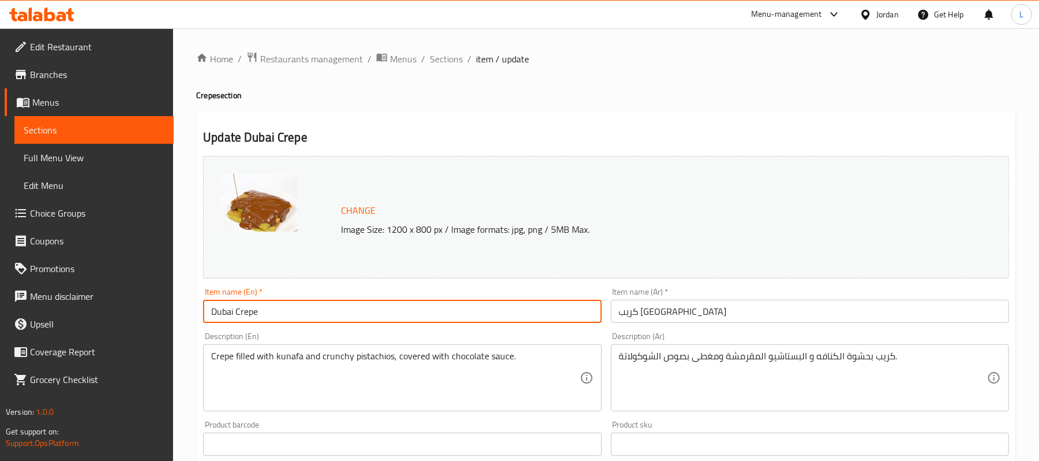
drag, startPoint x: 277, startPoint y: 309, endPoint x: 152, endPoint y: 301, distance: 125.0
click at [152, 301] on div "Edit Restaurant Branches Menus Sections Full Menu View Edit Menu Choice Groups …" at bounding box center [519, 439] width 1039 height 823
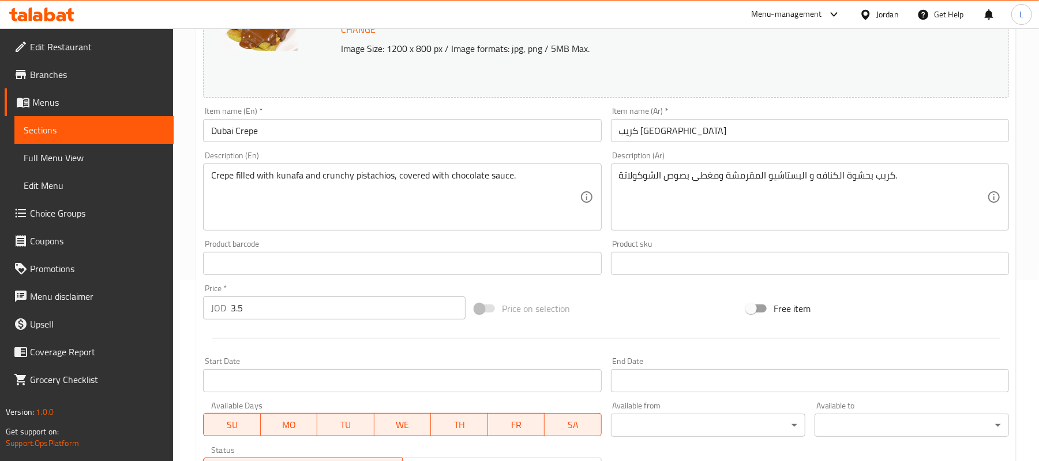
scroll to position [391, 0]
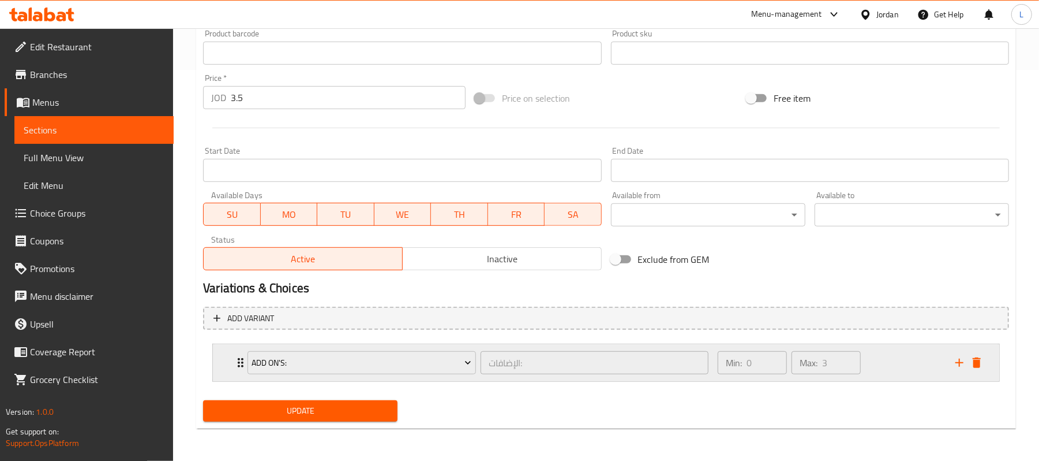
click at [915, 358] on div "Min: 0 ​ Max: 3 ​" at bounding box center [830, 362] width 238 height 37
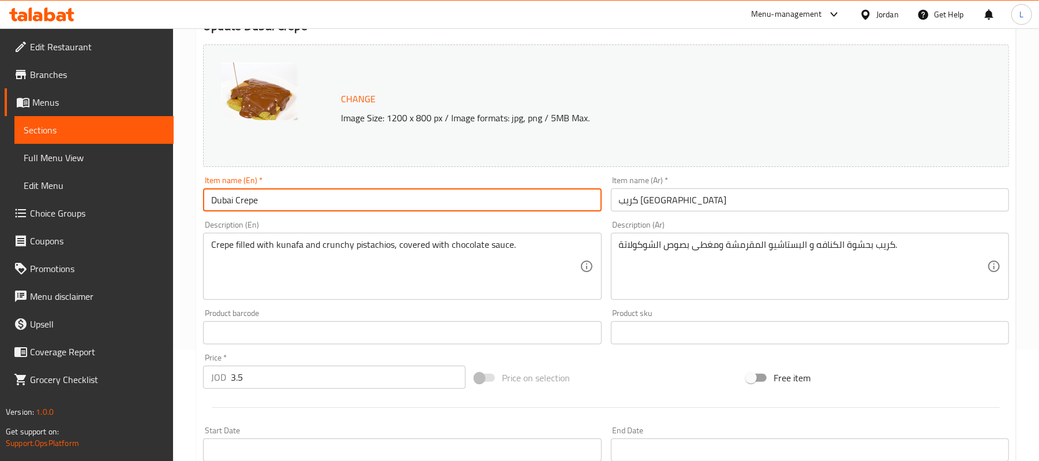
scroll to position [0, 0]
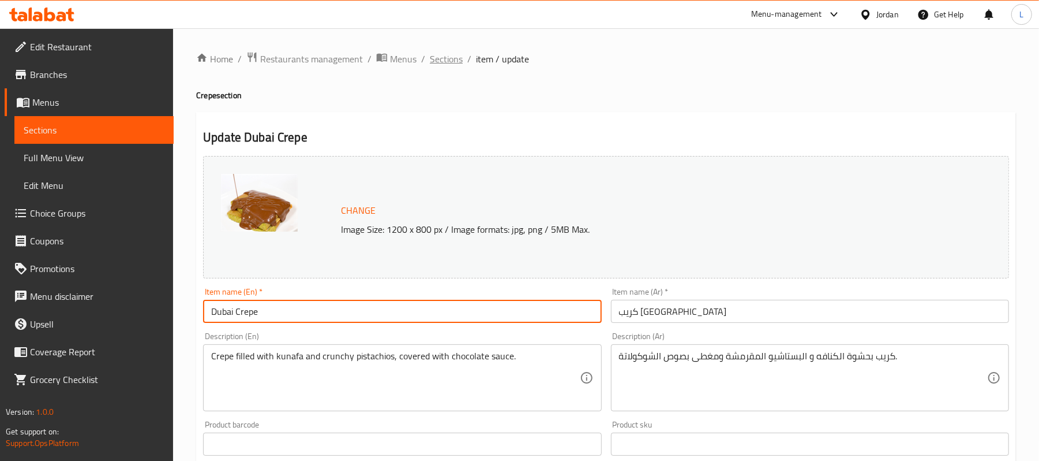
click at [448, 65] on span "Sections" at bounding box center [446, 59] width 33 height 14
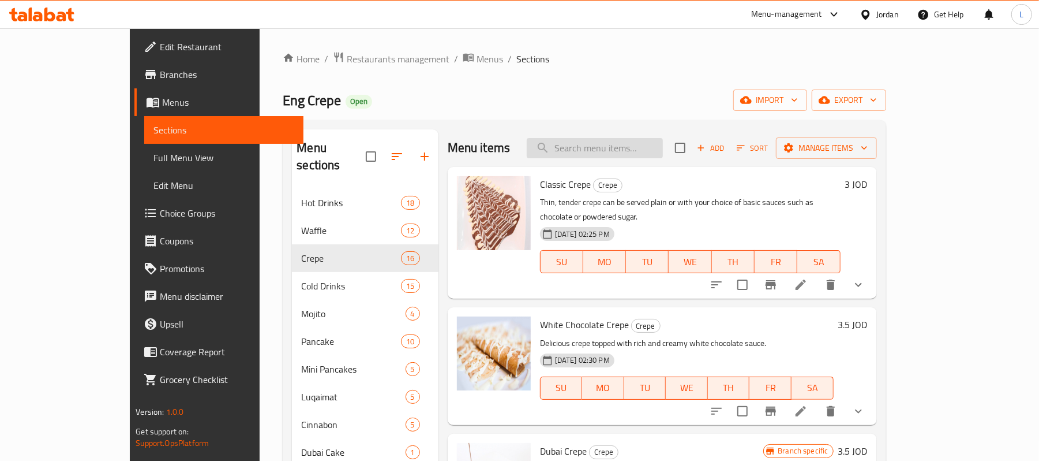
click at [623, 152] on input "search" at bounding box center [595, 148] width 136 height 20
paste input "كريب محشو موز"
type input "كريب محشو موز"
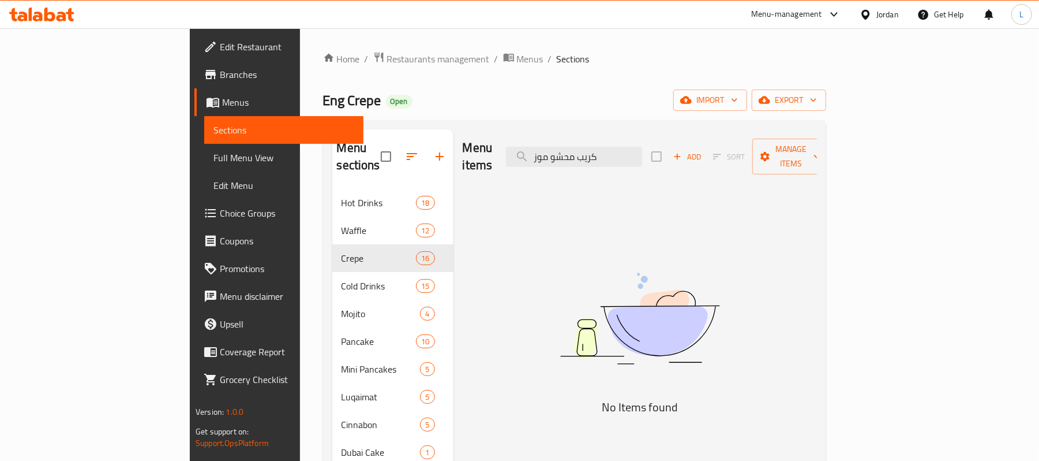
drag, startPoint x: 617, startPoint y: 148, endPoint x: 709, endPoint y: 160, distance: 93.1
click at [709, 160] on div "Menu items كريب محشو موز Add Sort Manage items" at bounding box center [640, 156] width 354 height 55
click at [635, 147] on input "كريب محشو موز" at bounding box center [574, 157] width 136 height 20
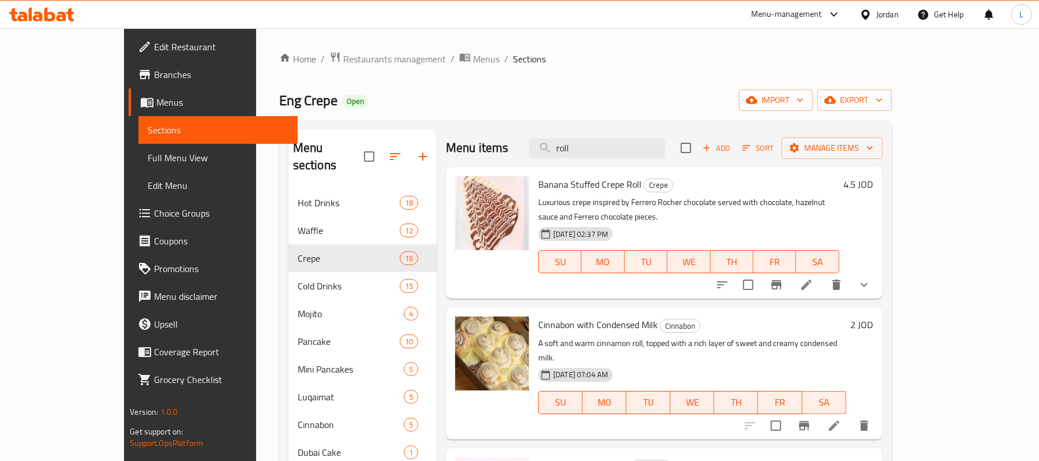
type input "roll"
click at [872, 278] on icon "show more" at bounding box center [865, 285] width 14 height 14
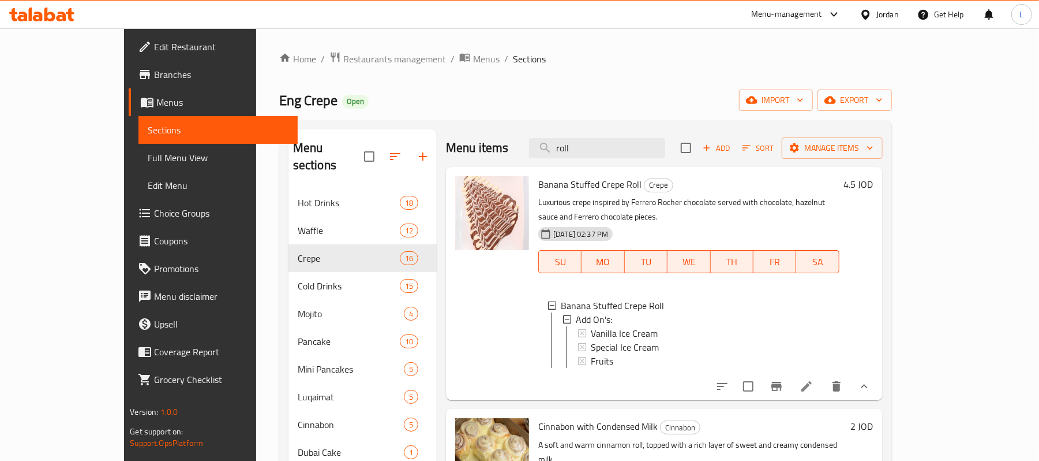
drag, startPoint x: 626, startPoint y: 144, endPoint x: 426, endPoint y: 50, distance: 221.3
click at [532, 128] on div "Menu sections Hot Drinks 18 Waffle 12 Crepe 16 Cold Drinks 15 Mojito 4 Pancake …" at bounding box center [585, 369] width 613 height 498
paste input "[GEOGRAPHIC_DATA]"
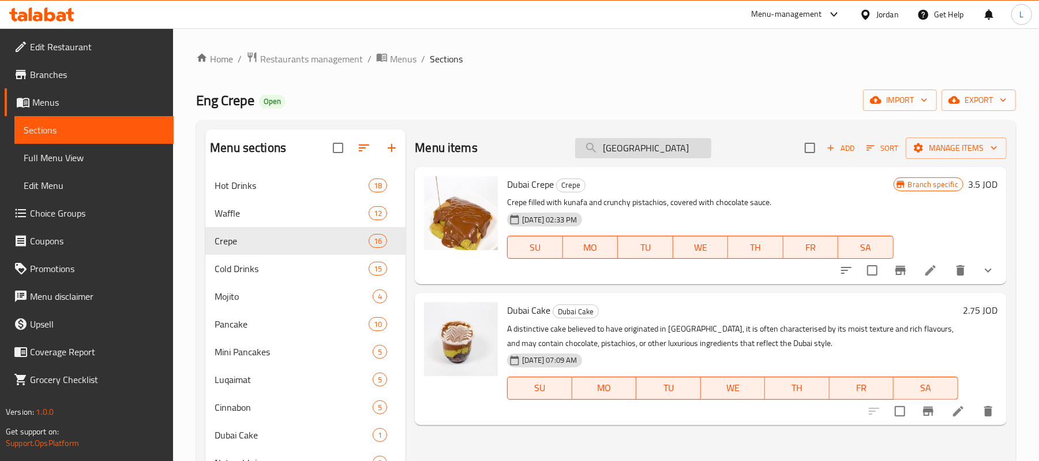
drag, startPoint x: 624, startPoint y: 155, endPoint x: 576, endPoint y: 148, distance: 48.5
click at [578, 148] on input "[GEOGRAPHIC_DATA]" at bounding box center [643, 148] width 136 height 20
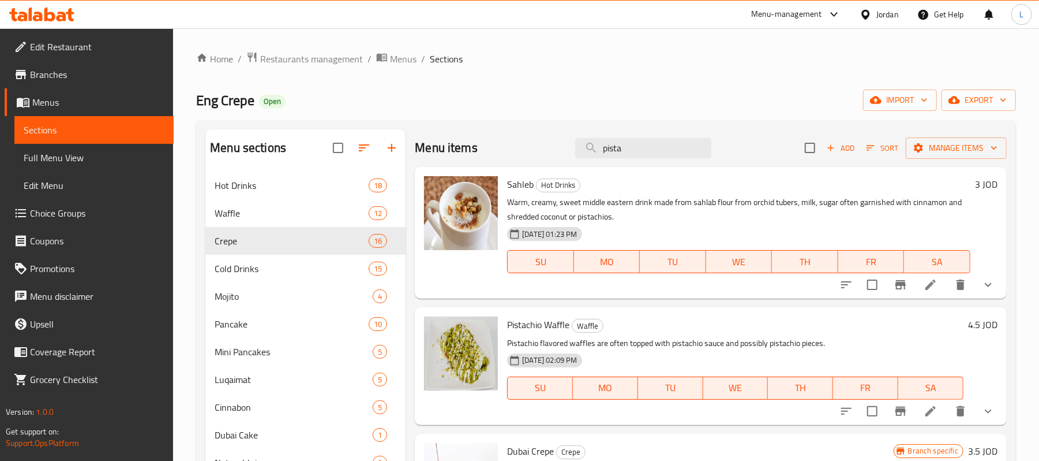
click at [527, 324] on span "Pistachio Waffle" at bounding box center [538, 324] width 62 height 17
copy span "Pistachio"
drag, startPoint x: 660, startPoint y: 144, endPoint x: 525, endPoint y: 139, distance: 135.2
click at [525, 139] on div "Menu items pista Add Sort Manage items" at bounding box center [711, 148] width 592 height 38
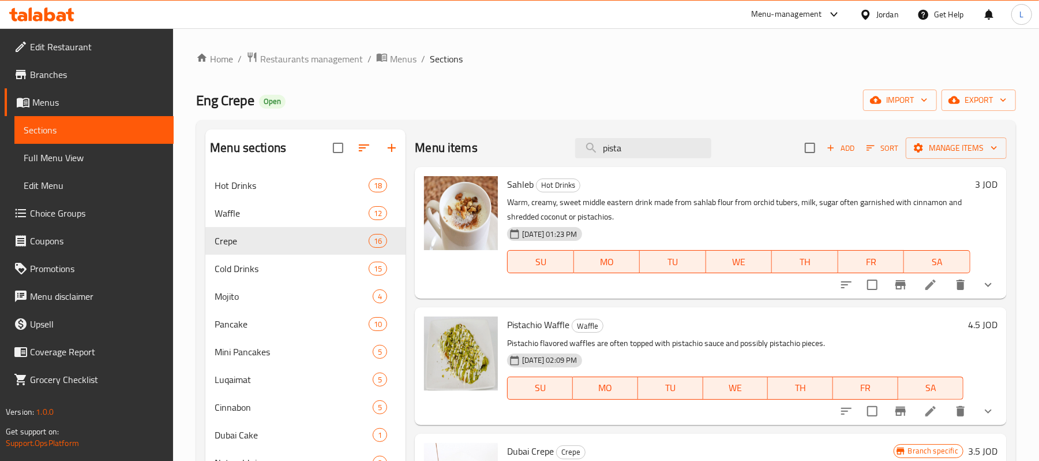
paste input "Pistachio"
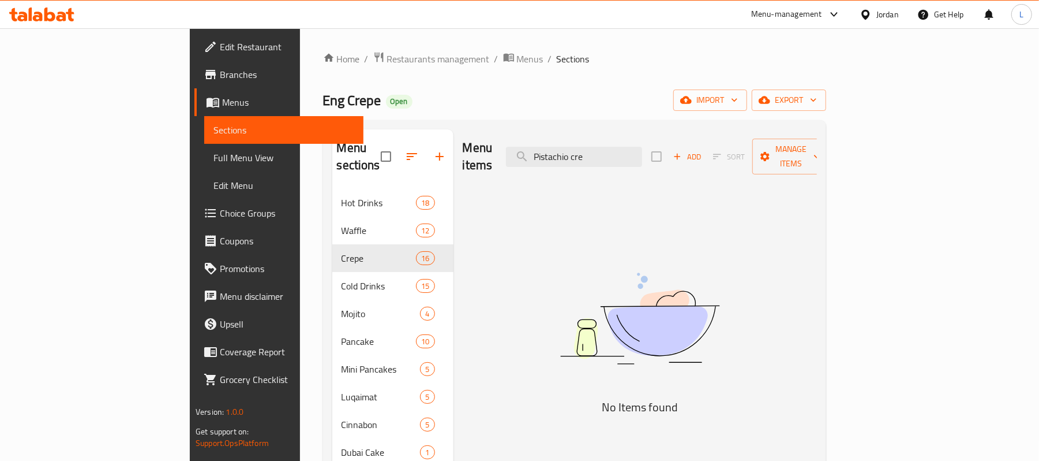
type input "Pistachio cre"
click at [517, 61] on span "Menus" at bounding box center [530, 59] width 27 height 14
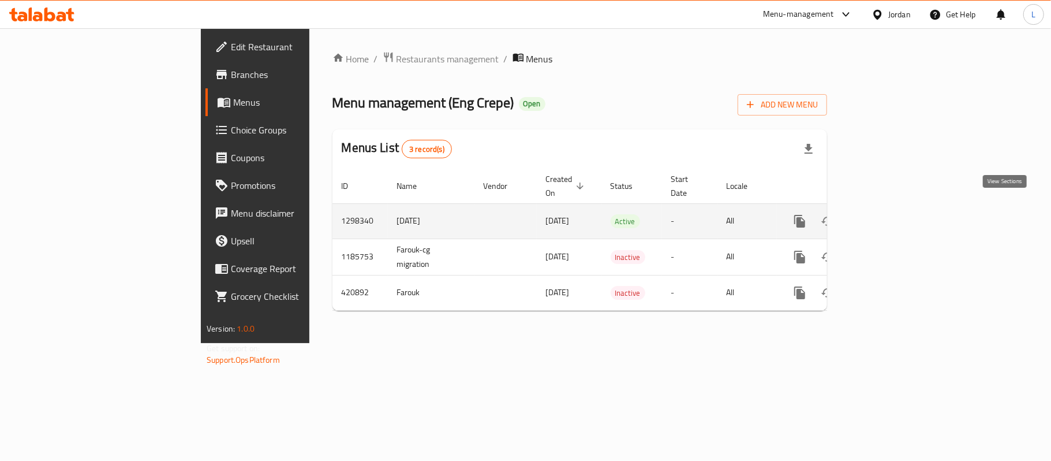
click at [897, 207] on link "enhanced table" at bounding box center [883, 221] width 28 height 28
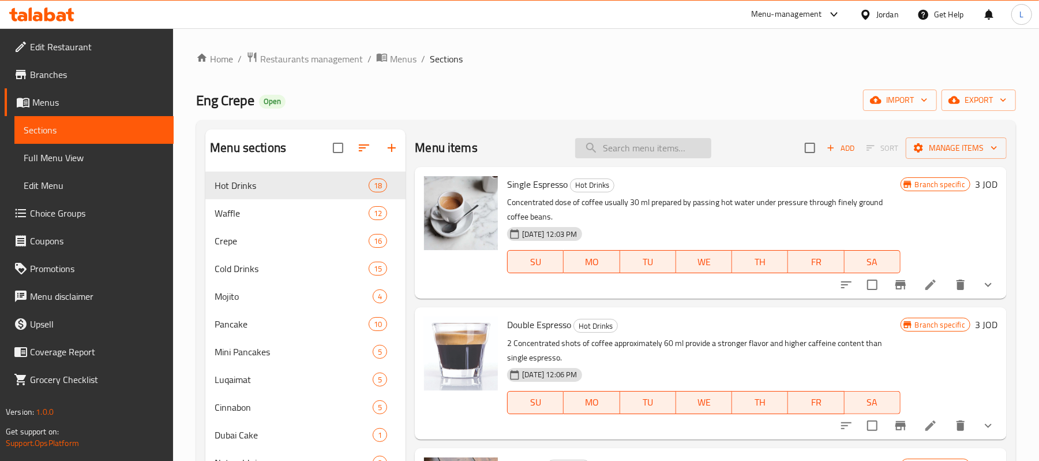
click at [603, 153] on input "search" at bounding box center [643, 148] width 136 height 20
paste input "Boom Boom"
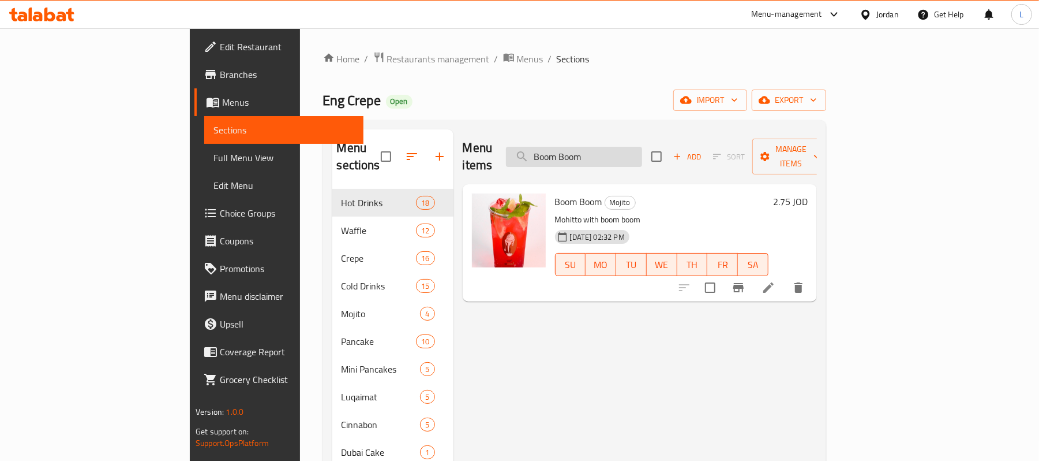
click at [619, 148] on input "Boom Boom" at bounding box center [574, 157] width 136 height 20
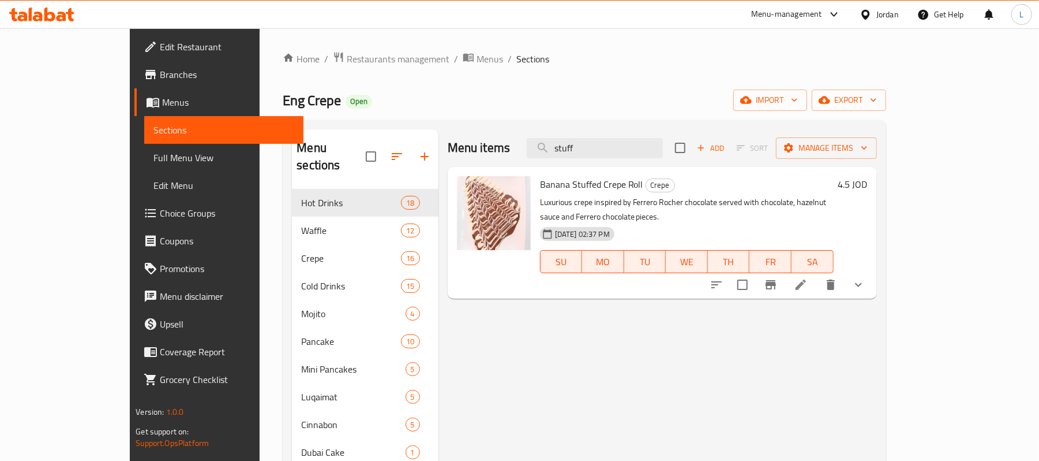
drag, startPoint x: 643, startPoint y: 150, endPoint x: 555, endPoint y: 144, distance: 88.5
click at [555, 144] on div "Menu items stuff Add Sort Manage items" at bounding box center [662, 148] width 429 height 38
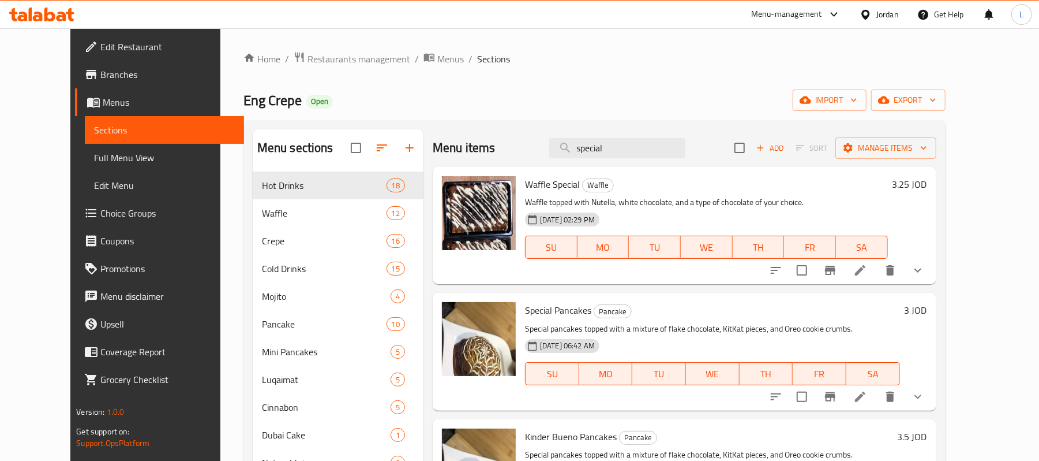
drag, startPoint x: 667, startPoint y: 149, endPoint x: 494, endPoint y: 148, distance: 173.2
click at [497, 148] on div "Menu items special Add Sort Manage items" at bounding box center [685, 148] width 504 height 38
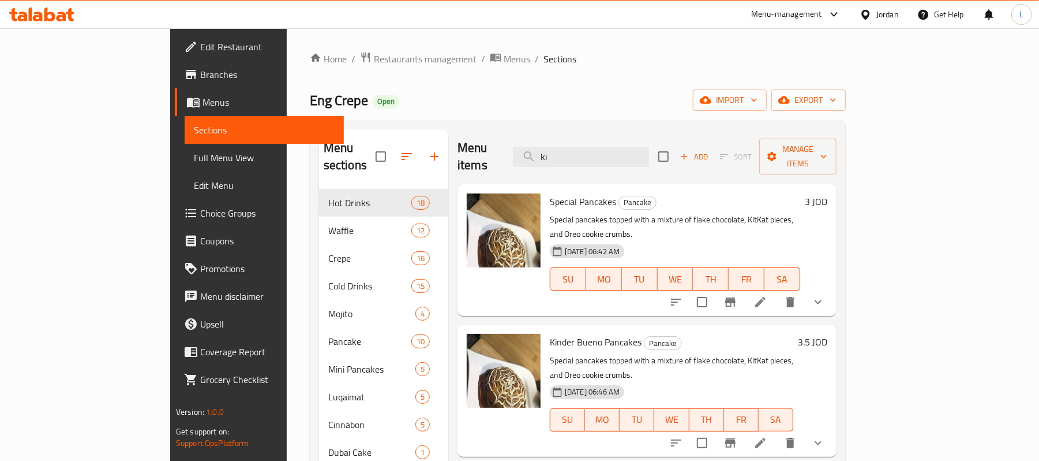
type input "k"
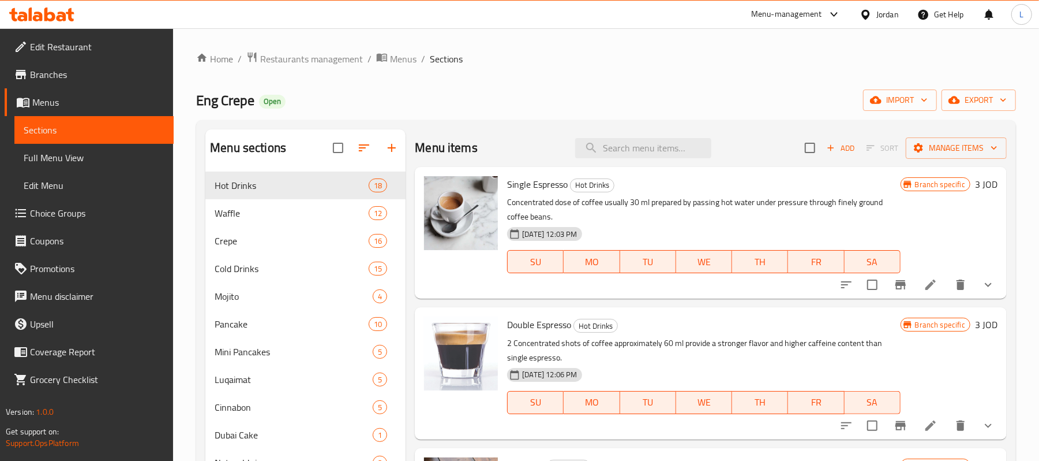
paste input "كريب سبيشال (فليك كتكات اوريو)"
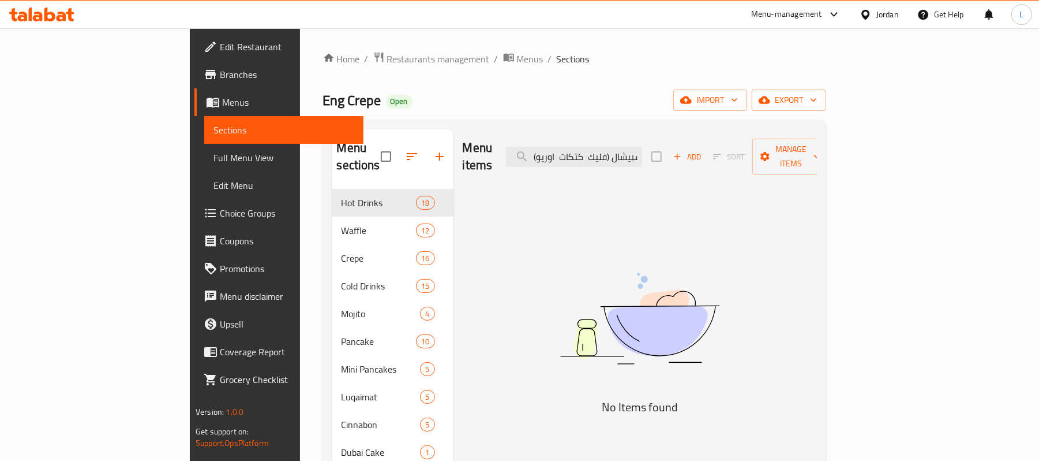
drag, startPoint x: 653, startPoint y: 148, endPoint x: 356, endPoint y: 134, distance: 298.1
click at [364, 140] on div "Menu sections Hot Drinks 18 Waffle 12 Crepe 16 Cold Drinks 15 Mojito 4 Pancake …" at bounding box center [574, 369] width 485 height 480
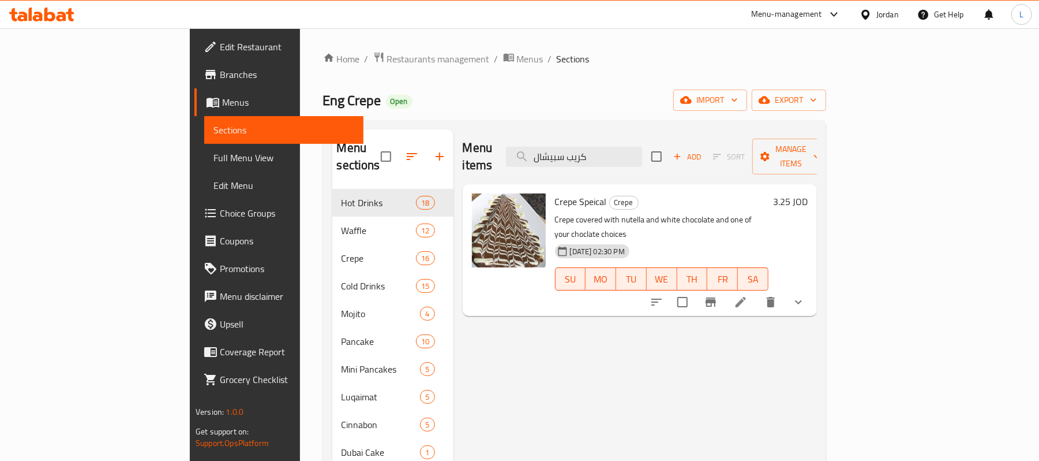
type input "كريب سبيشال"
click at [214, 158] on span "Full Menu View" at bounding box center [284, 158] width 141 height 14
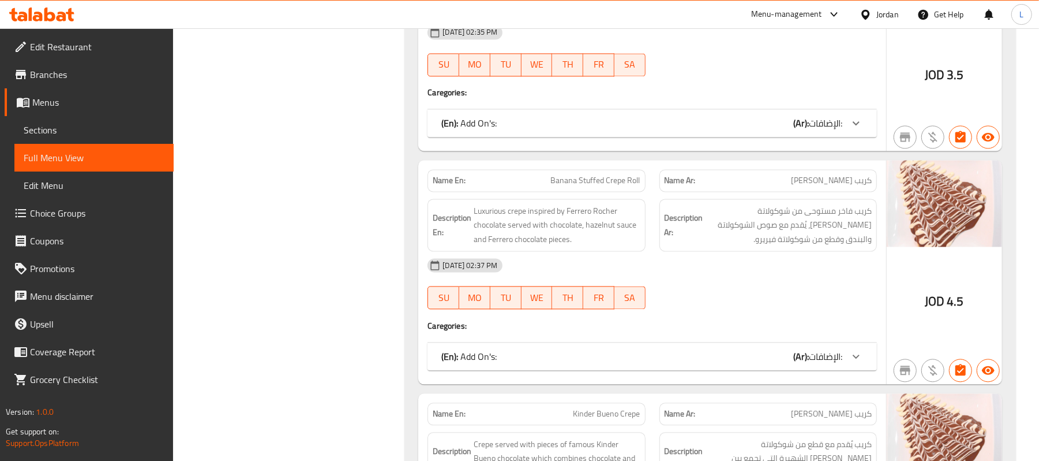
scroll to position [7867, 0]
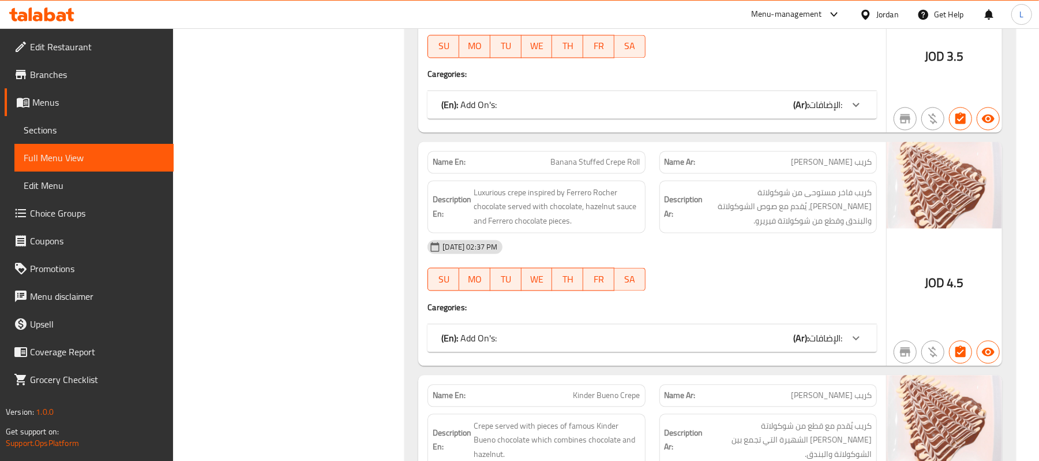
copy span "Banana Stuffed Crepe Roll"
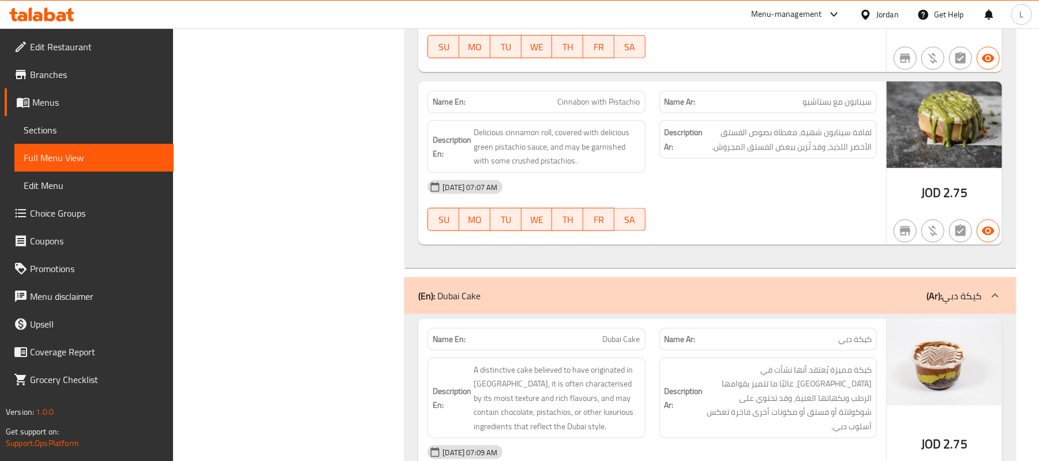
scroll to position [7824, 0]
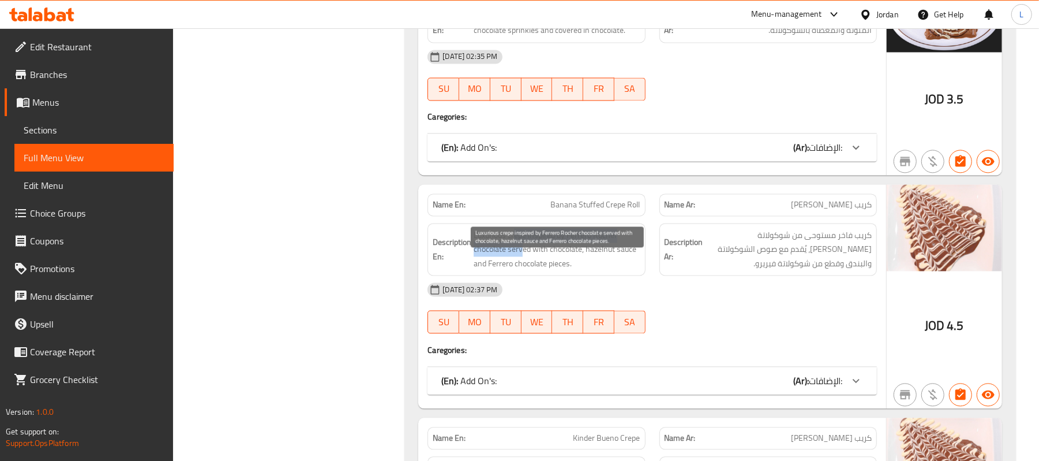
drag, startPoint x: 515, startPoint y: 261, endPoint x: 524, endPoint y: 284, distance: 24.7
click at [524, 271] on span "Luxurious crepe inspired by Ferrero Rocher chocolate served with chocolate, haz…" at bounding box center [557, 249] width 166 height 43
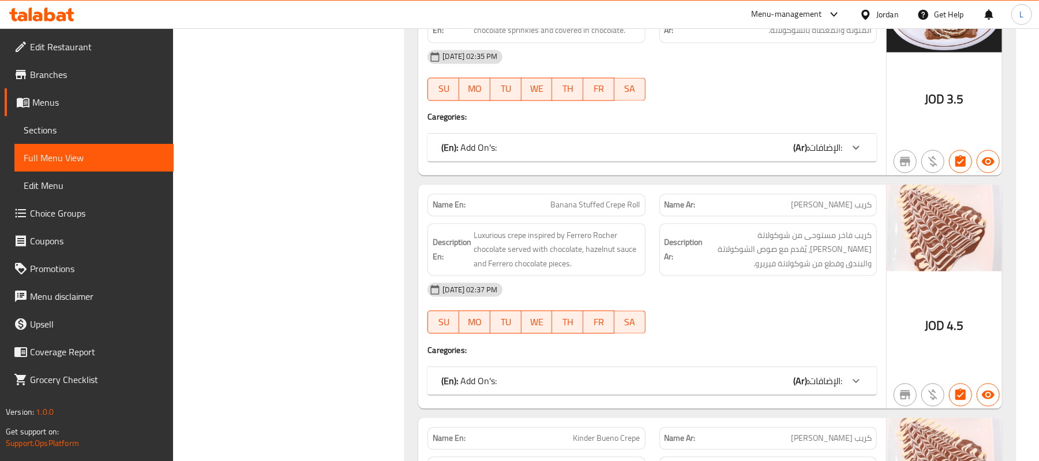
scroll to position [15303, 0]
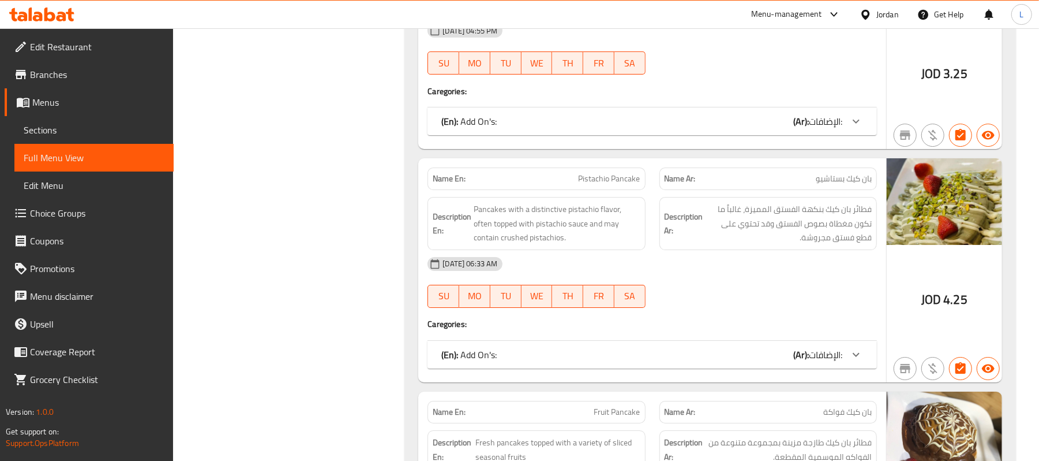
copy span "Pistachio"
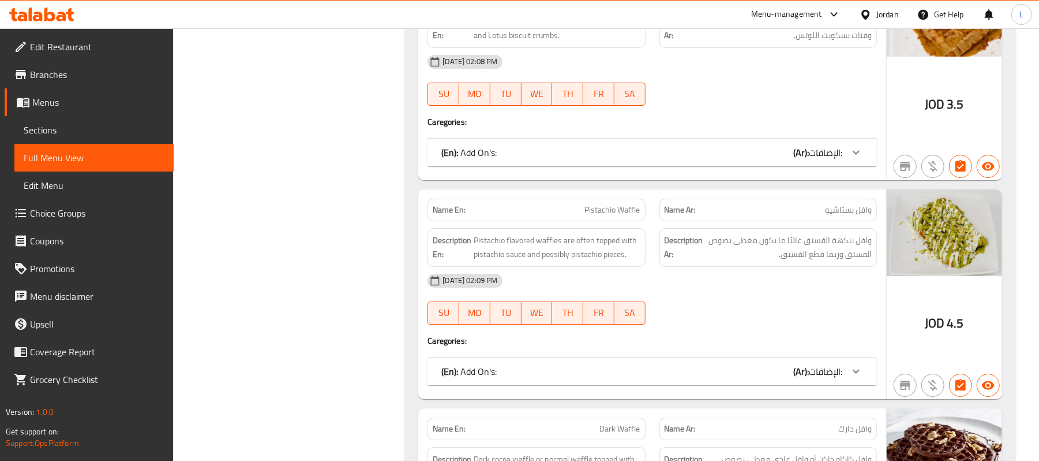
scroll to position [14421, 0]
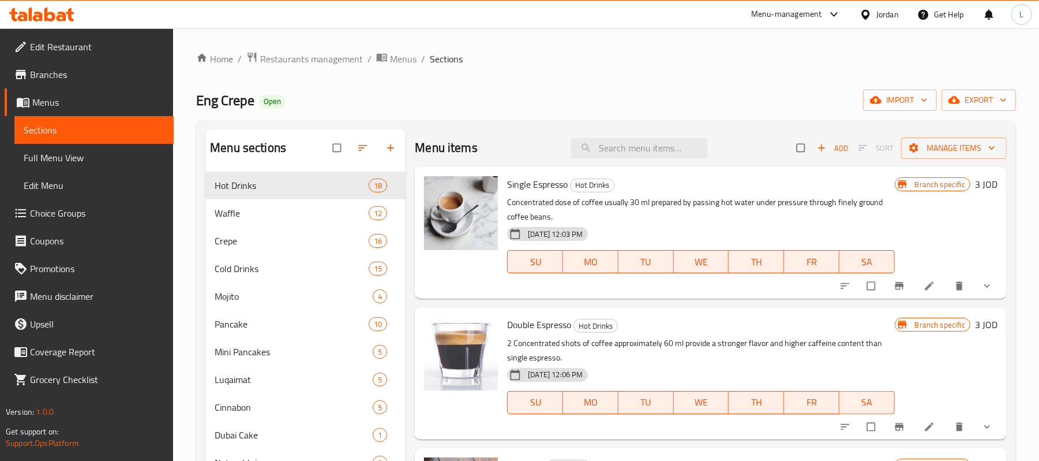
click at [903, 14] on div "Jordan" at bounding box center [880, 15] width 58 height 28
click at [885, 14] on div "Jordan" at bounding box center [888, 14] width 23 height 13
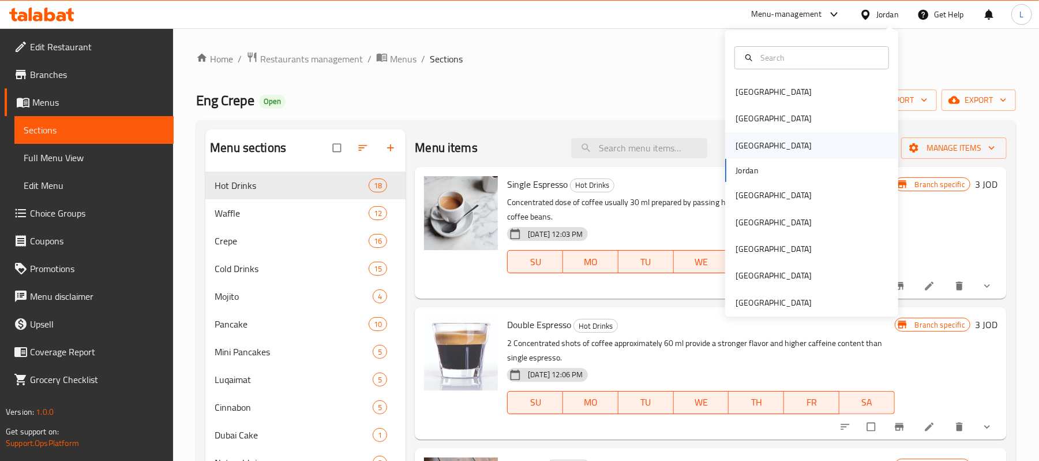
click at [736, 149] on div "Iraq" at bounding box center [774, 145] width 76 height 13
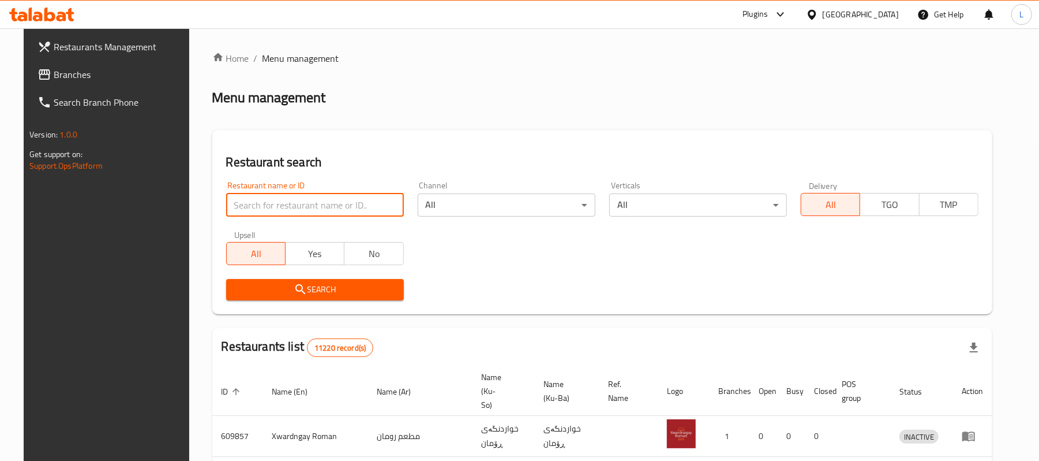
click at [226, 208] on input "search" at bounding box center [315, 204] width 178 height 23
paste input "699187"
type input "699187"
click at [262, 283] on span "Search" at bounding box center [314, 289] width 159 height 14
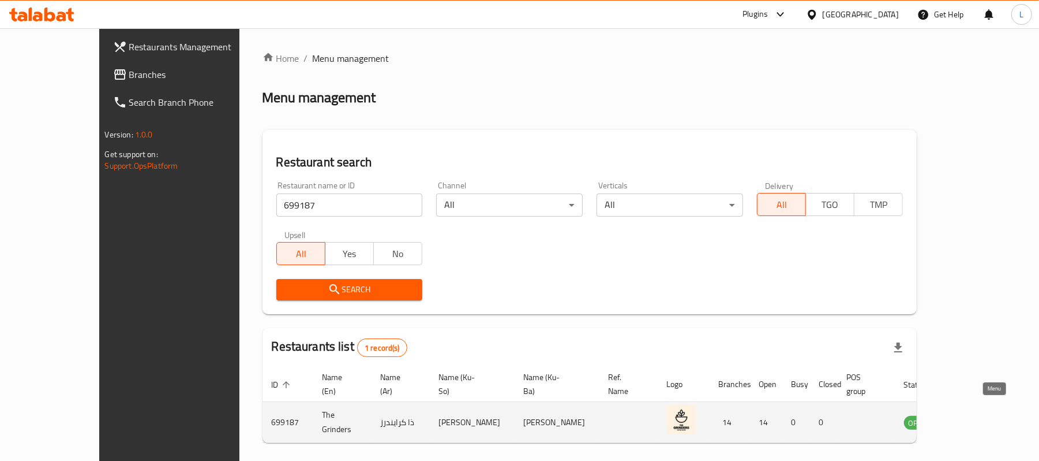
click at [979, 415] on icon "enhanced table" at bounding box center [972, 422] width 14 height 14
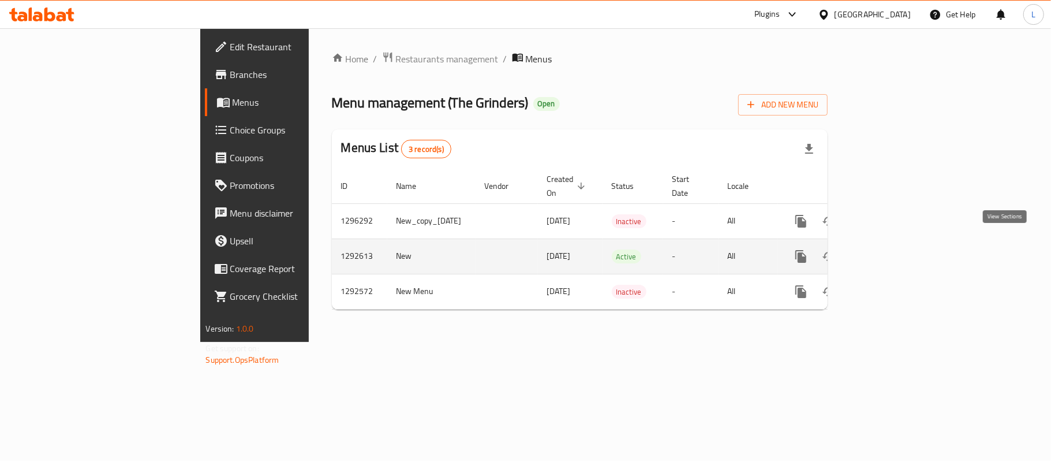
click at [891, 249] on icon "enhanced table" at bounding box center [884, 256] width 14 height 14
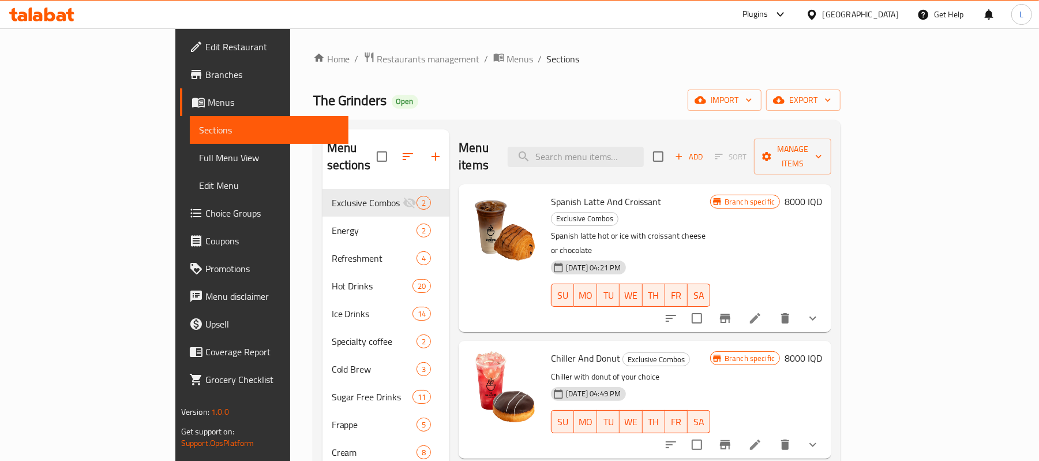
click at [199, 157] on span "Full Menu View" at bounding box center [269, 158] width 141 height 14
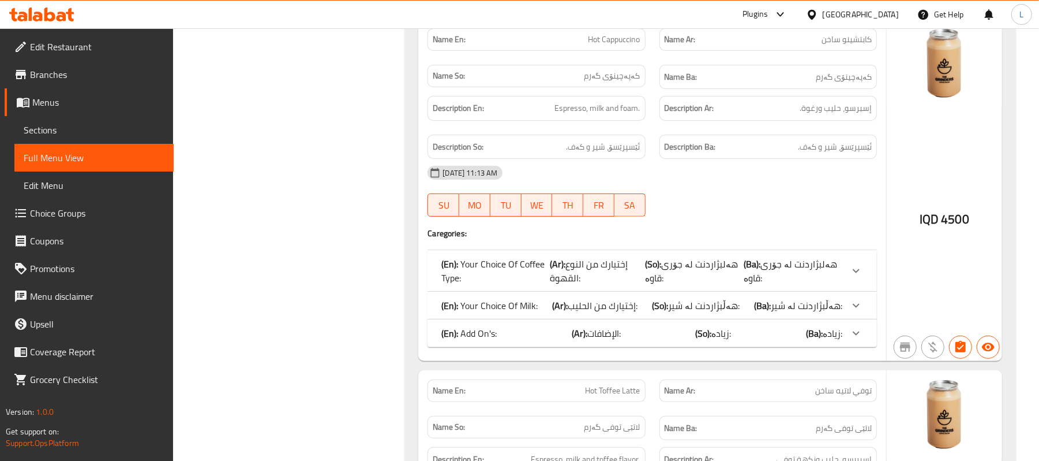
scroll to position [4078, 0]
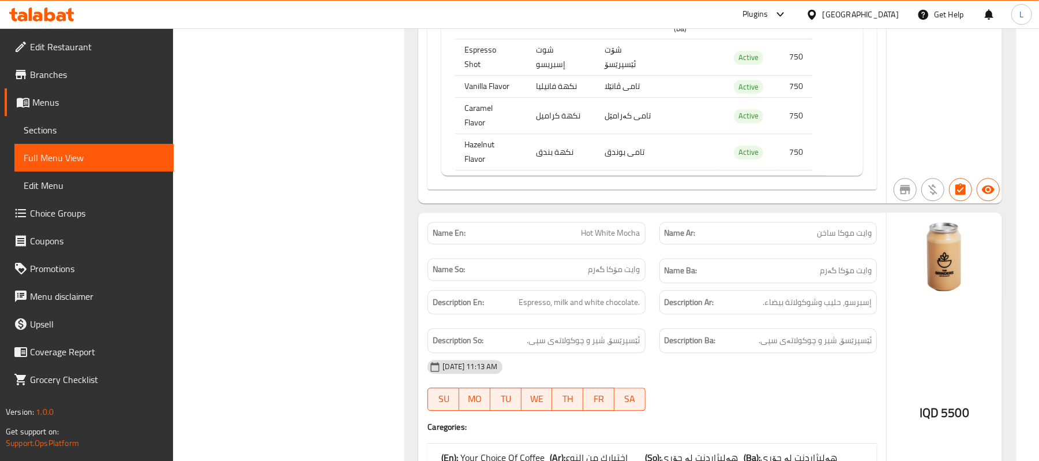
scroll to position [5925, 0]
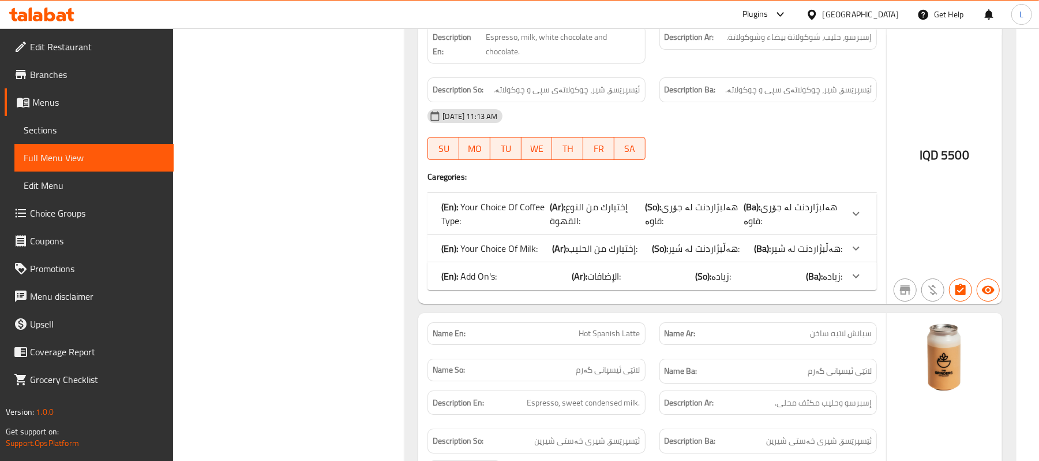
click at [66, 125] on span "Sections" at bounding box center [94, 130] width 141 height 14
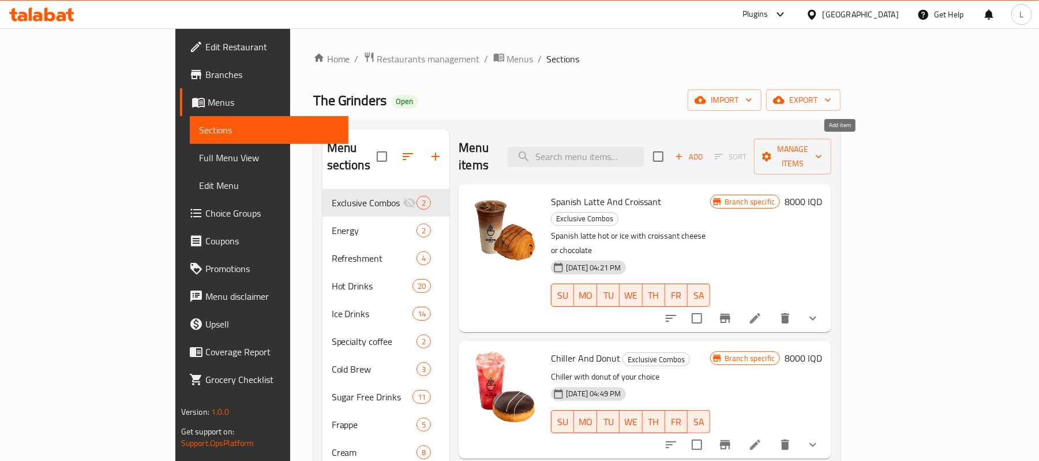
click at [685, 151] on icon "button" at bounding box center [679, 156] width 10 height 10
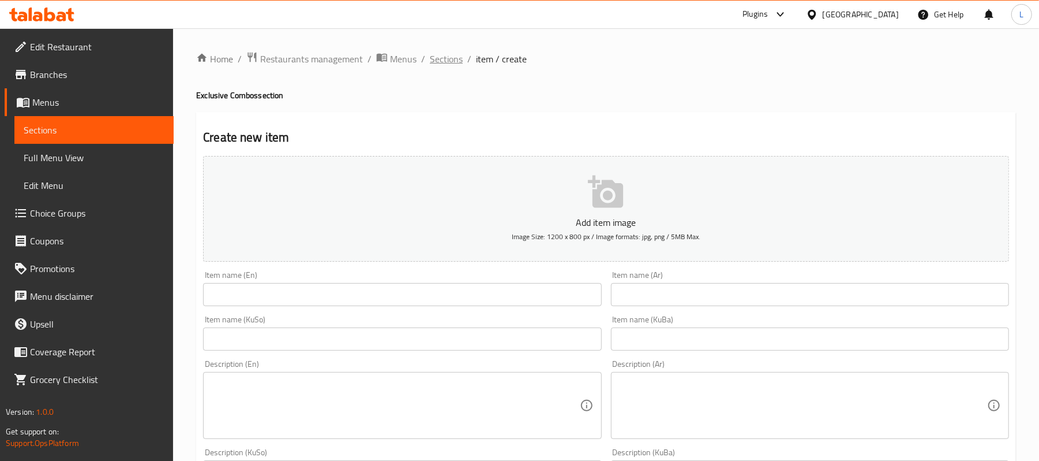
click at [448, 56] on span "Sections" at bounding box center [446, 59] width 33 height 14
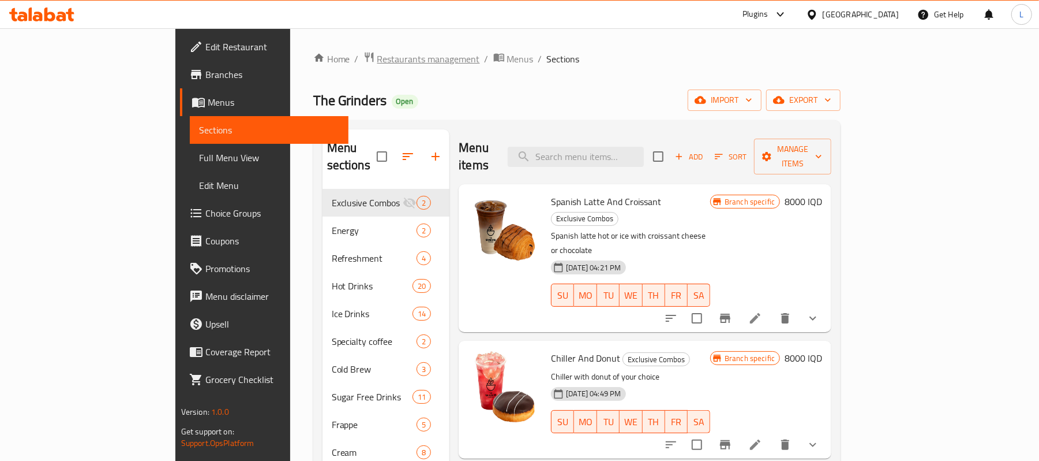
click at [377, 59] on span "Restaurants management" at bounding box center [428, 59] width 103 height 14
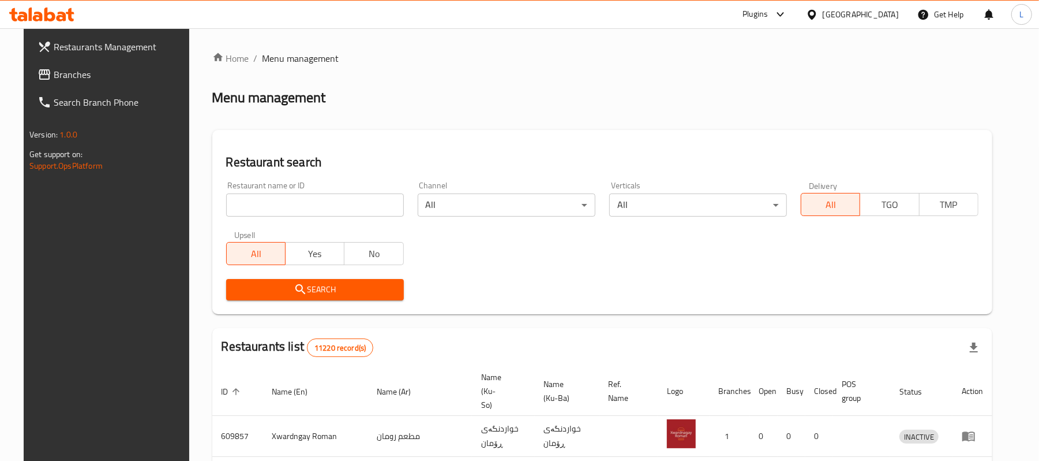
click at [68, 76] on span "Branches" at bounding box center [121, 75] width 134 height 14
